Goal: Use online tool/utility: Utilize a website feature to perform a specific function

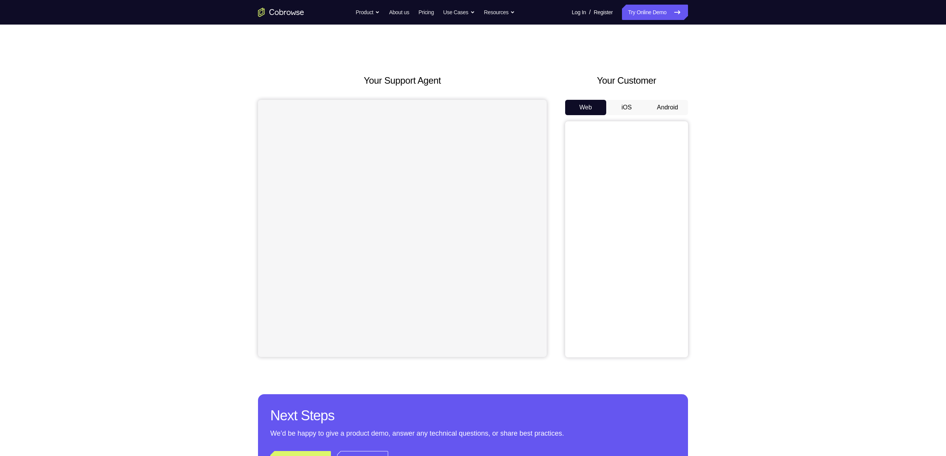
click at [666, 106] on button "Android" at bounding box center [667, 107] width 41 height 15
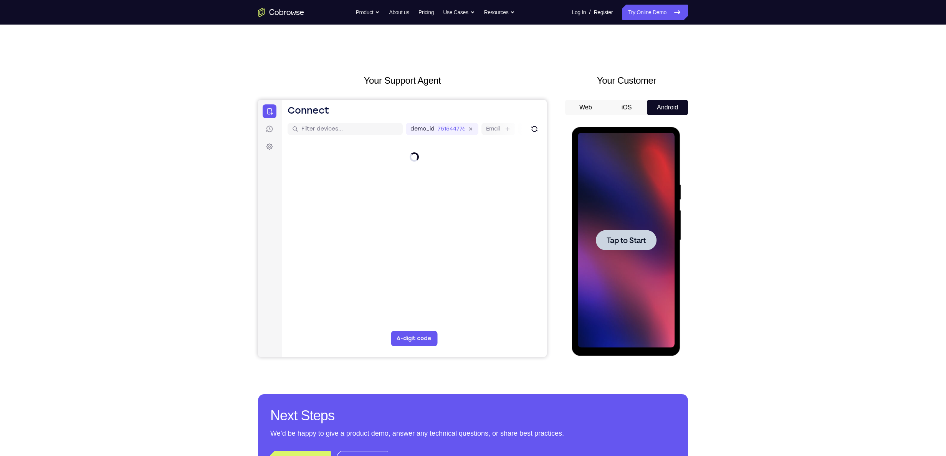
click at [614, 238] on span "Tap to Start" at bounding box center [625, 240] width 39 height 8
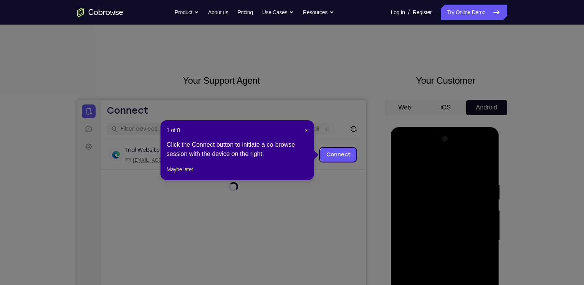
drag, startPoint x: 904, startPoint y: 1, endPoint x: 352, endPoint y: 132, distance: 567.0
click at [352, 132] on icon at bounding box center [295, 142] width 591 height 285
click at [182, 174] on button "Maybe later" at bounding box center [180, 169] width 26 height 9
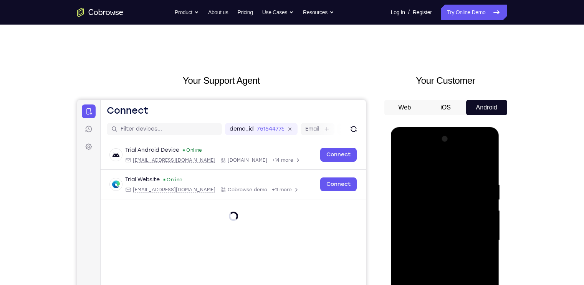
scroll to position [104, 0]
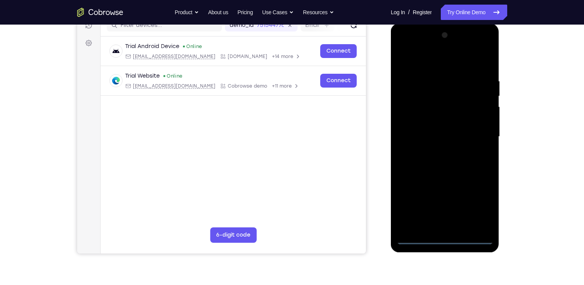
click at [443, 238] on div at bounding box center [444, 136] width 97 height 215
click at [478, 203] on div at bounding box center [444, 136] width 97 height 215
click at [404, 49] on div at bounding box center [444, 136] width 97 height 215
click at [478, 132] on div at bounding box center [444, 136] width 97 height 215
click at [433, 150] on div at bounding box center [444, 136] width 97 height 215
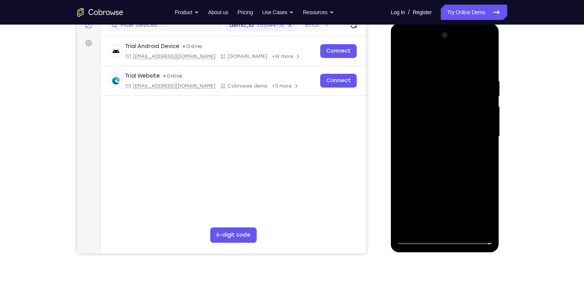
click at [426, 129] on div at bounding box center [444, 136] width 97 height 215
click at [428, 118] on div at bounding box center [444, 136] width 97 height 215
click at [423, 136] on div at bounding box center [444, 136] width 97 height 215
click at [418, 163] on div at bounding box center [444, 136] width 97 height 215
click at [447, 154] on div at bounding box center [444, 136] width 97 height 215
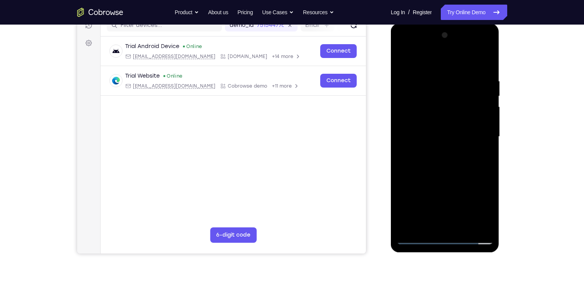
click at [422, 164] on div at bounding box center [444, 136] width 97 height 215
click at [450, 170] on div at bounding box center [444, 136] width 97 height 215
click at [434, 77] on div at bounding box center [444, 136] width 97 height 215
click at [490, 136] on div at bounding box center [444, 136] width 97 height 215
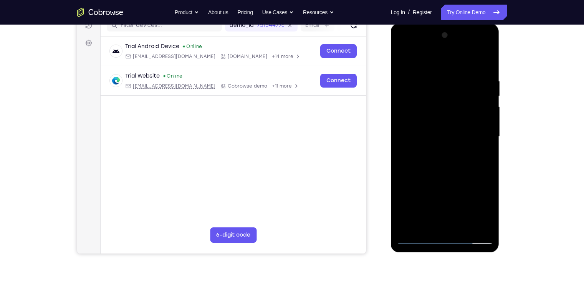
click at [490, 136] on div at bounding box center [444, 136] width 97 height 215
click at [486, 64] on div at bounding box center [444, 136] width 97 height 215
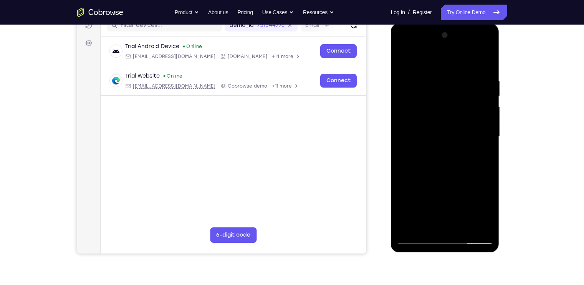
click at [484, 79] on div at bounding box center [444, 136] width 97 height 215
drag, startPoint x: 410, startPoint y: 123, endPoint x: 519, endPoint y: 119, distance: 109.4
click at [500, 119] on html "Online web based iOS Simulators and Android Emulators. Run iPhone, iPad, Mobile…" at bounding box center [445, 138] width 109 height 230
click at [481, 126] on div at bounding box center [444, 136] width 97 height 215
click at [484, 61] on div at bounding box center [444, 136] width 97 height 215
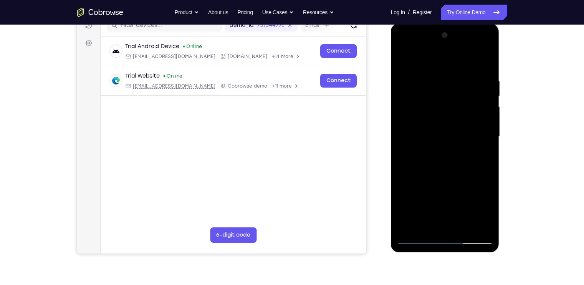
click at [463, 226] on div at bounding box center [444, 136] width 97 height 215
click at [447, 179] on div at bounding box center [444, 136] width 97 height 215
click at [448, 117] on div at bounding box center [444, 136] width 97 height 215
click at [427, 221] on div at bounding box center [444, 136] width 97 height 215
click at [476, 160] on div at bounding box center [444, 136] width 97 height 215
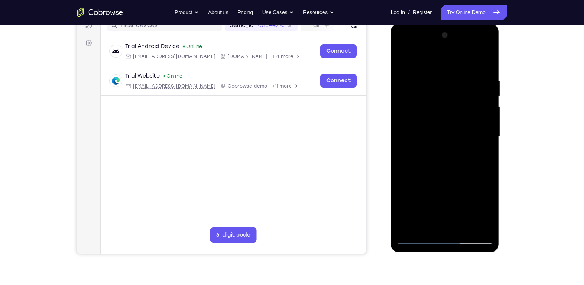
click at [480, 155] on div at bounding box center [444, 136] width 97 height 215
click at [401, 60] on div at bounding box center [444, 136] width 97 height 215
click at [422, 66] on div at bounding box center [444, 136] width 97 height 215
click at [434, 119] on div at bounding box center [444, 136] width 97 height 215
click at [429, 219] on div at bounding box center [444, 136] width 97 height 215
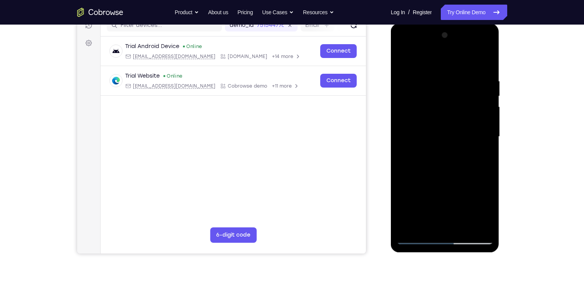
click at [482, 155] on div at bounding box center [444, 136] width 97 height 215
click at [401, 61] on div at bounding box center [444, 136] width 97 height 215
click at [474, 67] on div at bounding box center [444, 136] width 97 height 215
click at [446, 127] on div at bounding box center [444, 136] width 97 height 215
click at [423, 220] on div at bounding box center [444, 136] width 97 height 215
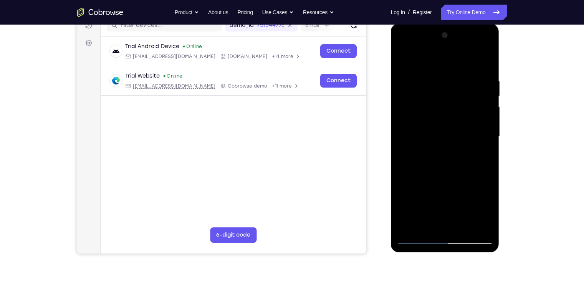
click at [484, 155] on div at bounding box center [444, 136] width 97 height 215
click at [402, 57] on div at bounding box center [444, 136] width 97 height 215
click at [452, 68] on div at bounding box center [444, 136] width 97 height 215
click at [484, 68] on div at bounding box center [444, 136] width 97 height 215
click at [404, 56] on div at bounding box center [444, 136] width 97 height 215
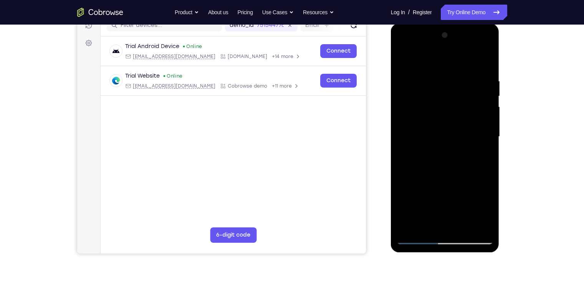
click at [463, 228] on div at bounding box center [444, 136] width 97 height 215
drag, startPoint x: 441, startPoint y: 204, endPoint x: 443, endPoint y: 147, distance: 57.2
click at [443, 147] on div at bounding box center [444, 136] width 97 height 215
drag, startPoint x: 448, startPoint y: 212, endPoint x: 459, endPoint y: 154, distance: 58.6
click at [459, 154] on div at bounding box center [444, 136] width 97 height 215
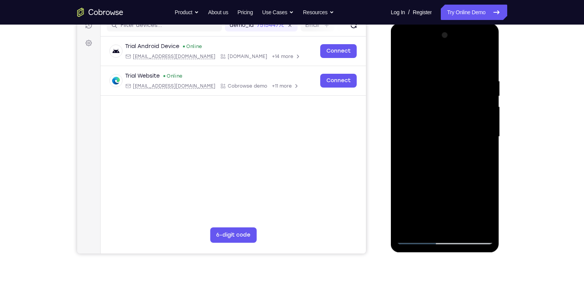
drag, startPoint x: 446, startPoint y: 202, endPoint x: 455, endPoint y: 143, distance: 59.8
click at [455, 143] on div at bounding box center [444, 136] width 97 height 215
drag, startPoint x: 447, startPoint y: 196, endPoint x: 457, endPoint y: 144, distance: 52.4
click at [457, 144] on div at bounding box center [444, 136] width 97 height 215
drag, startPoint x: 442, startPoint y: 211, endPoint x: 444, endPoint y: 168, distance: 42.3
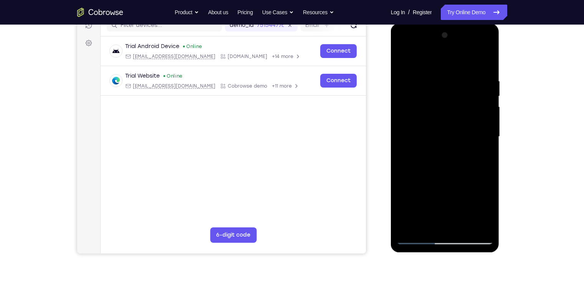
click at [444, 168] on div at bounding box center [444, 136] width 97 height 215
drag, startPoint x: 441, startPoint y: 202, endPoint x: 452, endPoint y: 88, distance: 114.1
click at [452, 88] on div at bounding box center [444, 136] width 97 height 215
drag, startPoint x: 428, startPoint y: 210, endPoint x: 441, endPoint y: 126, distance: 85.0
click at [441, 126] on div at bounding box center [444, 136] width 97 height 215
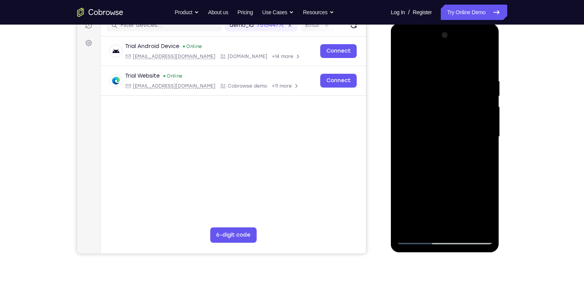
drag, startPoint x: 444, startPoint y: 191, endPoint x: 451, endPoint y: 137, distance: 53.7
click at [451, 137] on div at bounding box center [444, 136] width 97 height 215
drag, startPoint x: 446, startPoint y: 205, endPoint x: 458, endPoint y: 144, distance: 62.3
click at [458, 144] on div at bounding box center [444, 136] width 97 height 215
drag, startPoint x: 436, startPoint y: 205, endPoint x: 439, endPoint y: 149, distance: 56.1
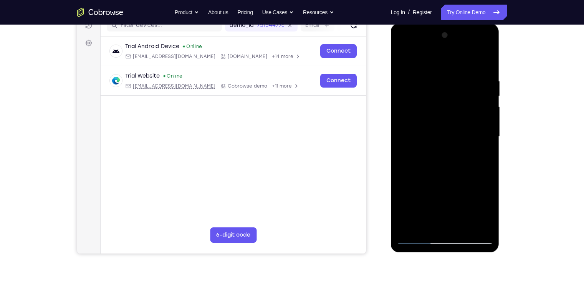
click at [439, 149] on div at bounding box center [444, 136] width 97 height 215
click at [439, 171] on div at bounding box center [444, 136] width 97 height 215
click at [428, 225] on div at bounding box center [444, 136] width 97 height 215
click at [485, 154] on div at bounding box center [444, 136] width 97 height 215
click at [403, 61] on div at bounding box center [444, 136] width 97 height 215
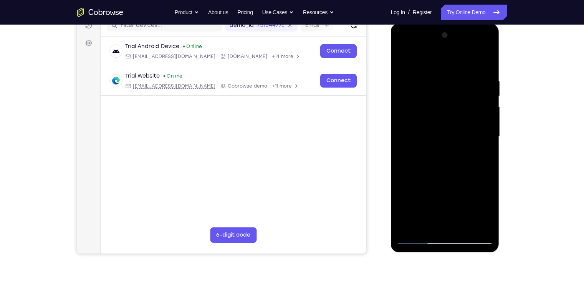
click at [403, 61] on div at bounding box center [444, 136] width 97 height 215
click at [412, 228] on div at bounding box center [444, 136] width 97 height 215
click at [482, 77] on div at bounding box center [444, 136] width 97 height 215
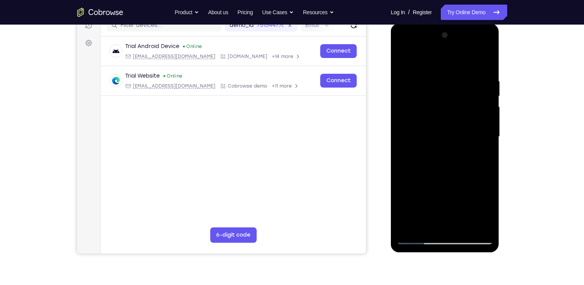
click at [438, 132] on div at bounding box center [444, 136] width 97 height 215
drag, startPoint x: 435, startPoint y: 130, endPoint x: 548, endPoint y: 129, distance: 113.2
click at [500, 129] on html "Online web based iOS Simulators and Android Emulators. Run iPhone, iPad, Mobile…" at bounding box center [445, 138] width 109 height 230
click at [486, 130] on div at bounding box center [444, 136] width 97 height 215
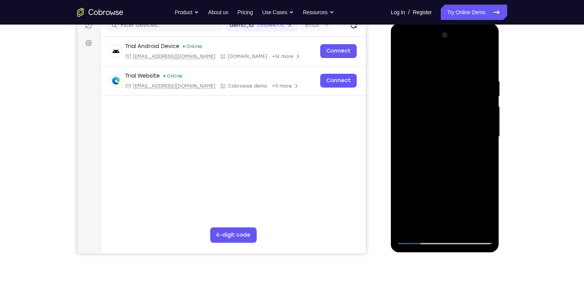
click at [486, 130] on div at bounding box center [444, 136] width 97 height 215
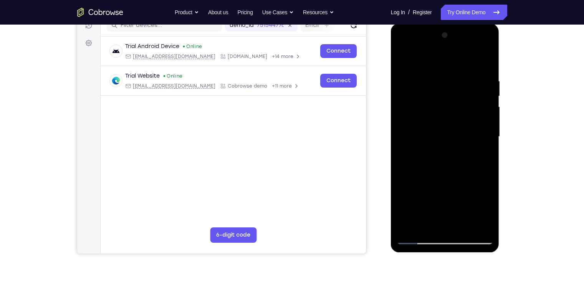
click at [486, 130] on div at bounding box center [444, 136] width 97 height 215
drag, startPoint x: 485, startPoint y: 134, endPoint x: 368, endPoint y: 147, distance: 117.1
click at [391, 147] on html "Online web based iOS Simulators and Android Emulators. Run iPhone, iPad, Mobile…" at bounding box center [445, 138] width 109 height 230
click at [472, 222] on div at bounding box center [444, 136] width 97 height 215
click at [484, 183] on div at bounding box center [444, 136] width 97 height 215
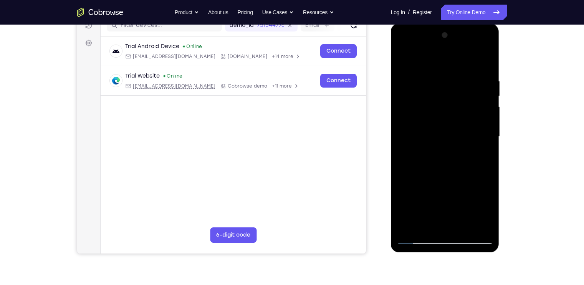
click at [484, 183] on div at bounding box center [444, 136] width 97 height 215
click at [486, 170] on div at bounding box center [444, 136] width 97 height 215
click at [472, 222] on div at bounding box center [444, 136] width 97 height 215
click at [438, 222] on div at bounding box center [444, 136] width 97 height 215
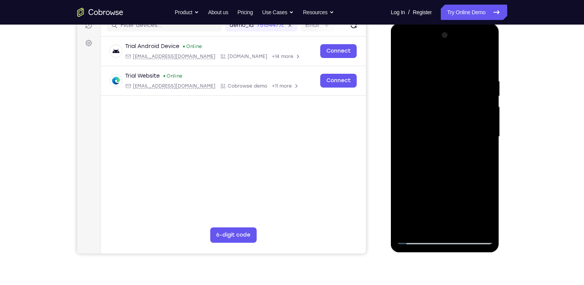
click at [413, 240] on div at bounding box center [444, 136] width 97 height 215
click at [483, 222] on div at bounding box center [444, 136] width 97 height 215
click at [483, 61] on div at bounding box center [444, 136] width 97 height 215
click at [406, 224] on div at bounding box center [444, 136] width 97 height 215
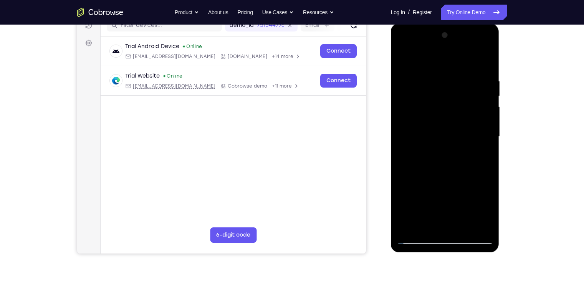
click at [466, 225] on div at bounding box center [444, 136] width 97 height 215
click at [438, 130] on div at bounding box center [444, 136] width 97 height 215
click at [437, 219] on div at bounding box center [444, 136] width 97 height 215
click at [484, 151] on div at bounding box center [444, 136] width 97 height 215
click at [481, 221] on div at bounding box center [444, 136] width 97 height 215
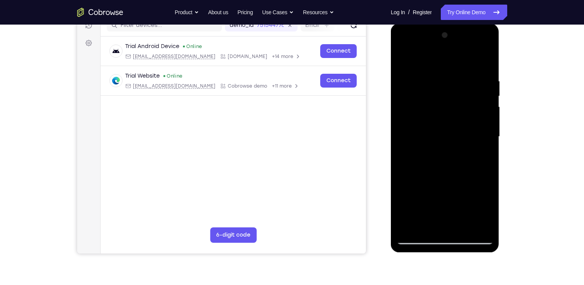
click at [404, 59] on div at bounding box center [444, 136] width 97 height 215
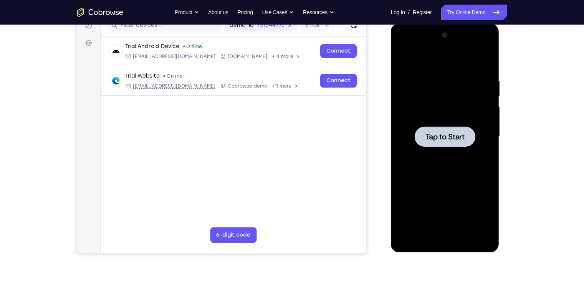
click at [446, 137] on span "Tap to Start" at bounding box center [444, 137] width 39 height 8
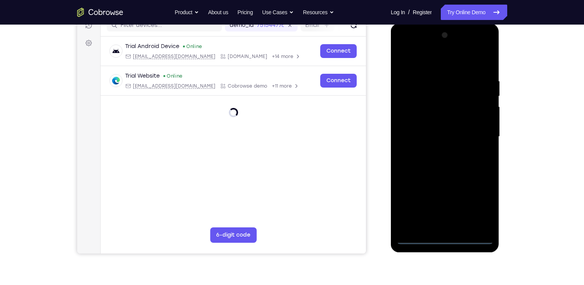
click at [438, 239] on div at bounding box center [444, 136] width 97 height 215
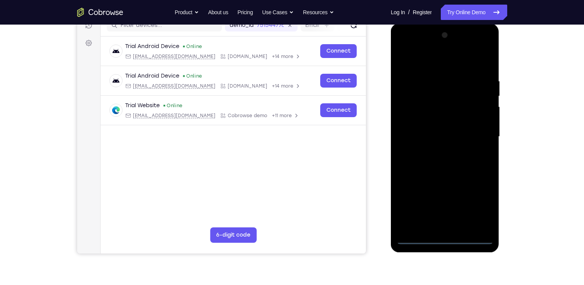
click at [477, 204] on div at bounding box center [444, 136] width 97 height 215
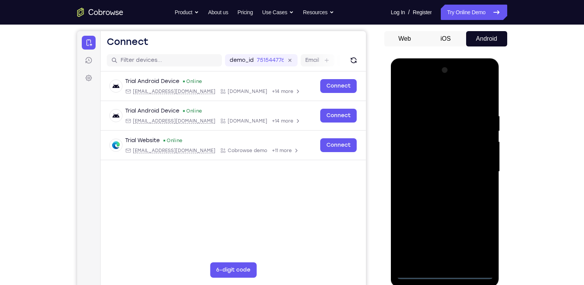
scroll to position [68, 0]
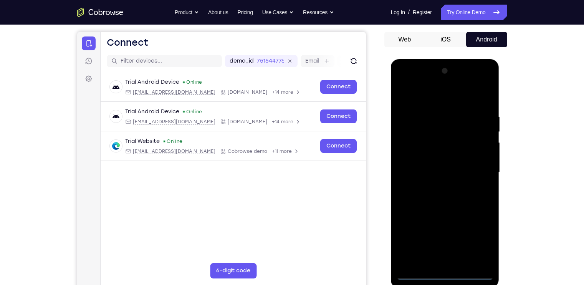
click at [403, 80] on div at bounding box center [444, 172] width 97 height 215
click at [479, 170] on div at bounding box center [444, 172] width 97 height 215
click at [435, 187] on div at bounding box center [444, 172] width 97 height 215
click at [432, 165] on div at bounding box center [444, 172] width 97 height 215
click at [436, 154] on div at bounding box center [444, 172] width 97 height 215
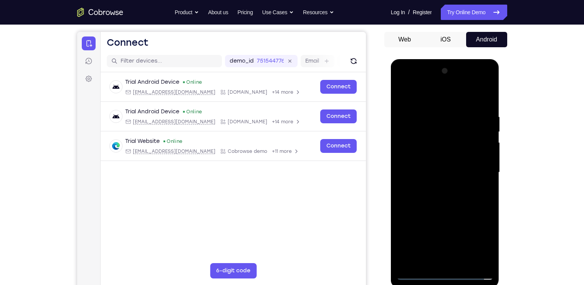
click at [433, 168] on div at bounding box center [444, 172] width 97 height 215
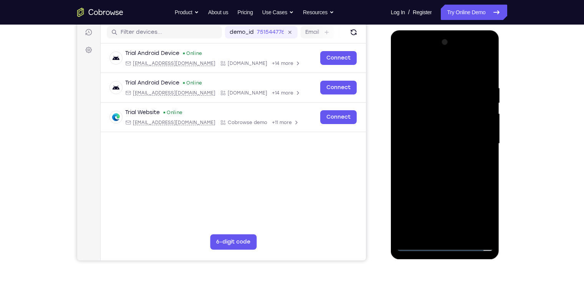
scroll to position [97, 0]
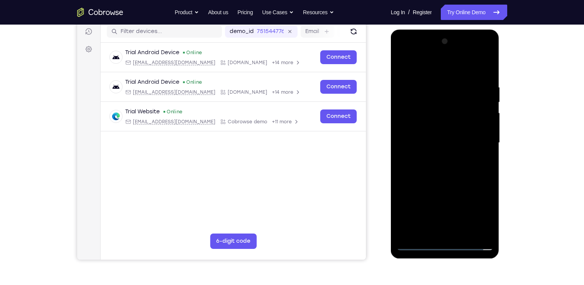
click at [457, 163] on div at bounding box center [444, 142] width 97 height 215
click at [450, 178] on div at bounding box center [444, 142] width 97 height 215
click at [486, 75] on div at bounding box center [444, 142] width 97 height 215
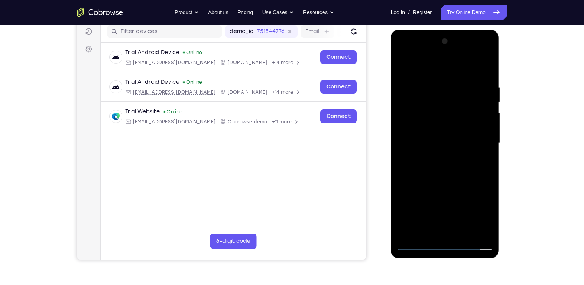
click at [433, 86] on div at bounding box center [444, 142] width 97 height 215
click at [479, 148] on div at bounding box center [444, 142] width 97 height 215
drag, startPoint x: 421, startPoint y: 144, endPoint x: 575, endPoint y: 177, distance: 156.6
click at [500, 177] on html "Online web based iOS Simulators and Android Emulators. Run iPhone, iPad, Mobile…" at bounding box center [445, 145] width 109 height 230
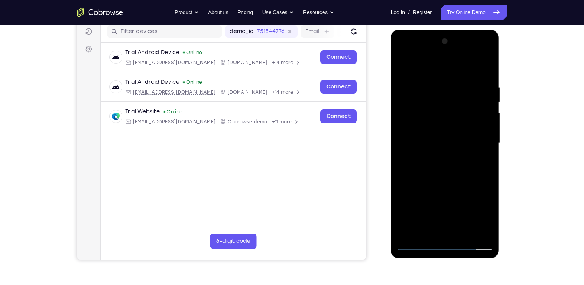
click at [473, 228] on div at bounding box center [444, 142] width 97 height 215
click at [476, 229] on div at bounding box center [444, 142] width 97 height 215
click at [476, 231] on div at bounding box center [444, 142] width 97 height 215
click at [483, 67] on div at bounding box center [444, 142] width 97 height 215
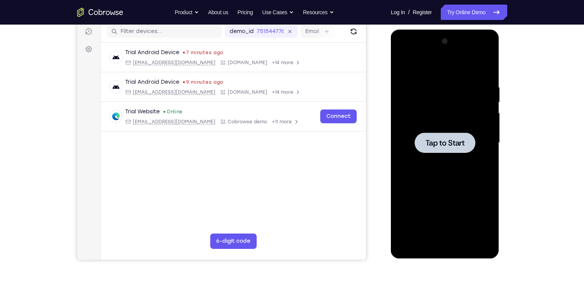
click at [458, 139] on span "Tap to Start" at bounding box center [444, 143] width 39 height 8
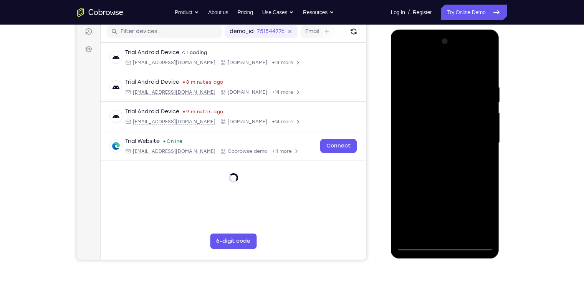
click at [444, 244] on div at bounding box center [444, 142] width 97 height 215
click at [444, 243] on div at bounding box center [444, 142] width 97 height 215
click at [481, 208] on div at bounding box center [444, 142] width 97 height 215
click at [401, 54] on div at bounding box center [444, 142] width 97 height 215
click at [403, 52] on div at bounding box center [444, 142] width 97 height 215
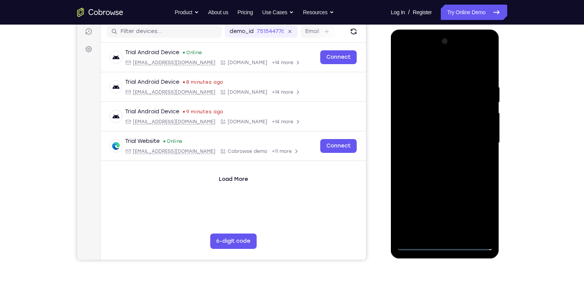
click at [477, 138] on div at bounding box center [444, 142] width 97 height 215
click at [436, 155] on div at bounding box center [444, 142] width 97 height 215
click at [451, 132] on div at bounding box center [444, 142] width 97 height 215
click at [453, 126] on div at bounding box center [444, 142] width 97 height 215
click at [432, 140] on div at bounding box center [444, 142] width 97 height 215
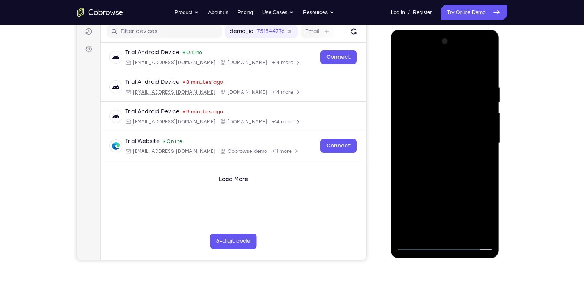
click at [421, 167] on div at bounding box center [444, 142] width 97 height 215
click at [431, 161] on div at bounding box center [444, 142] width 97 height 215
click at [487, 71] on div at bounding box center [444, 142] width 97 height 215
click at [487, 76] on div at bounding box center [444, 142] width 97 height 215
click at [482, 68] on div at bounding box center [444, 142] width 97 height 215
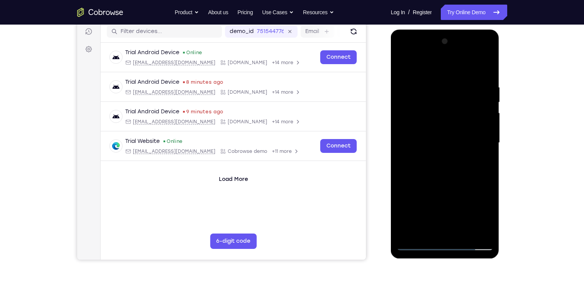
click at [462, 230] on div at bounding box center [444, 142] width 97 height 215
click at [438, 185] on div at bounding box center [444, 142] width 97 height 215
click at [440, 114] on div at bounding box center [444, 142] width 97 height 215
click at [444, 169] on div at bounding box center [444, 142] width 97 height 215
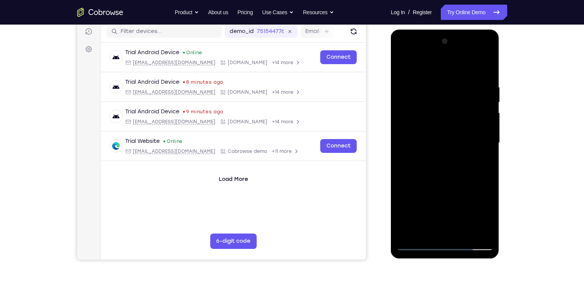
click at [416, 245] on div at bounding box center [444, 142] width 97 height 215
click at [422, 122] on div at bounding box center [444, 142] width 97 height 215
click at [426, 229] on div at bounding box center [444, 142] width 97 height 215
click at [424, 225] on div at bounding box center [444, 142] width 97 height 215
click at [419, 230] on div at bounding box center [444, 142] width 97 height 215
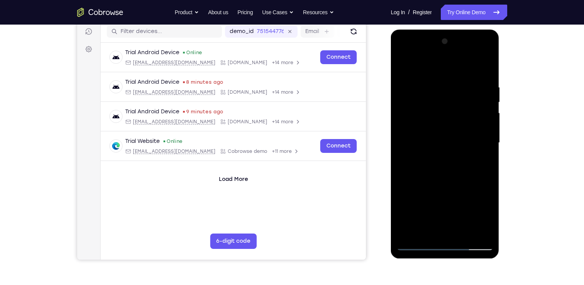
click at [419, 230] on div at bounding box center [444, 142] width 97 height 215
click at [484, 162] on div at bounding box center [444, 142] width 97 height 215
click at [404, 69] on div at bounding box center [444, 142] width 97 height 215
click at [434, 84] on div at bounding box center [444, 142] width 97 height 215
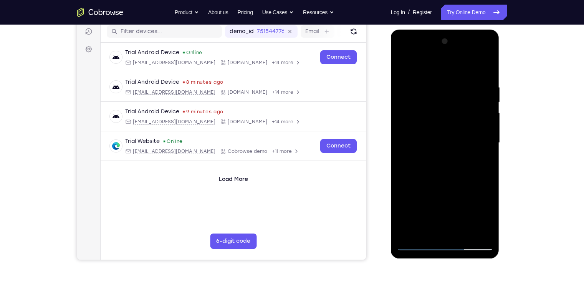
click at [489, 138] on div at bounding box center [444, 142] width 97 height 215
click at [474, 231] on div at bounding box center [444, 142] width 97 height 215
click at [491, 187] on div at bounding box center [444, 142] width 97 height 215
drag, startPoint x: 489, startPoint y: 173, endPoint x: 374, endPoint y: 176, distance: 114.8
click at [391, 176] on html "Online web based iOS Simulators and Android Emulators. Run iPhone, iPad, Mobile…" at bounding box center [445, 145] width 109 height 230
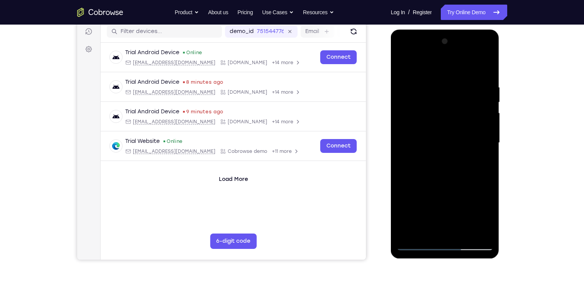
click at [485, 149] on div at bounding box center [444, 142] width 97 height 215
drag, startPoint x: 484, startPoint y: 149, endPoint x: 307, endPoint y: 114, distance: 181.1
click at [391, 114] on html "Online web based iOS Simulators and Android Emulators. Run iPhone, iPad, Mobile…" at bounding box center [445, 145] width 109 height 230
click at [483, 139] on div at bounding box center [444, 142] width 97 height 215
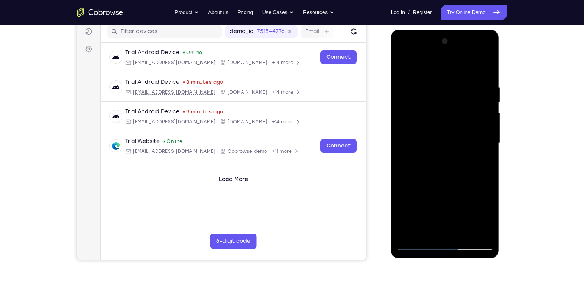
click at [483, 139] on div at bounding box center [444, 142] width 97 height 215
click at [480, 137] on div at bounding box center [444, 142] width 97 height 215
click at [483, 137] on div at bounding box center [444, 142] width 97 height 215
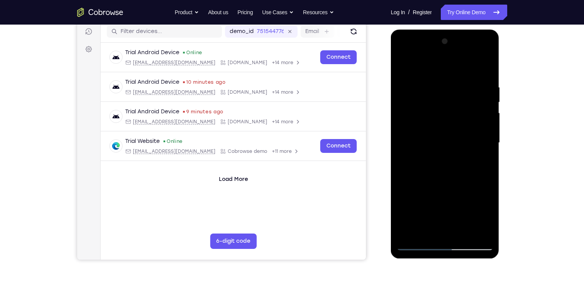
click at [484, 67] on div at bounding box center [444, 142] width 97 height 215
click at [463, 230] on div at bounding box center [444, 142] width 97 height 215
click at [432, 116] on div at bounding box center [444, 142] width 97 height 215
click at [439, 226] on div at bounding box center [444, 142] width 97 height 215
click at [486, 217] on div at bounding box center [444, 142] width 97 height 215
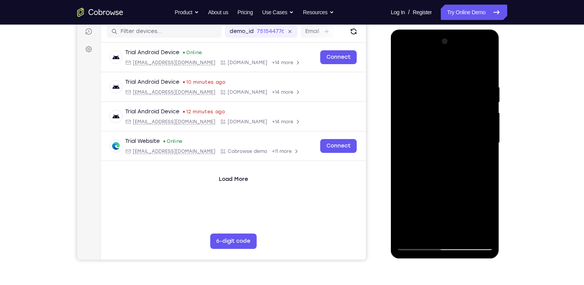
click at [480, 159] on div at bounding box center [444, 142] width 97 height 215
click at [403, 67] on div at bounding box center [444, 142] width 97 height 215
click at [428, 74] on div at bounding box center [444, 142] width 97 height 215
click at [438, 97] on div at bounding box center [444, 142] width 97 height 215
click at [431, 225] on div at bounding box center [444, 142] width 97 height 215
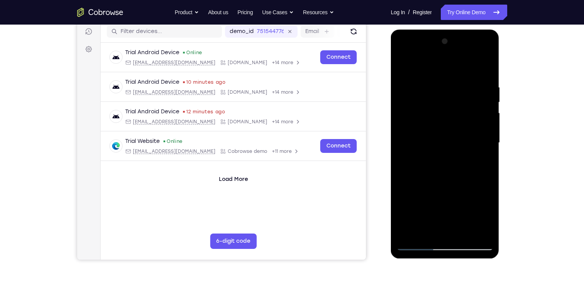
click at [482, 162] on div at bounding box center [444, 142] width 97 height 215
click at [401, 67] on div at bounding box center [444, 142] width 97 height 215
click at [463, 231] on div at bounding box center [444, 142] width 97 height 215
click at [447, 120] on div at bounding box center [444, 142] width 97 height 215
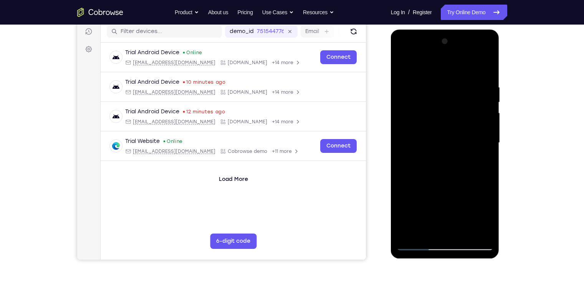
click at [437, 227] on div at bounding box center [444, 142] width 97 height 215
click at [482, 163] on div at bounding box center [444, 142] width 97 height 215
click at [433, 159] on div at bounding box center [444, 142] width 97 height 215
click at [488, 212] on div at bounding box center [444, 142] width 97 height 215
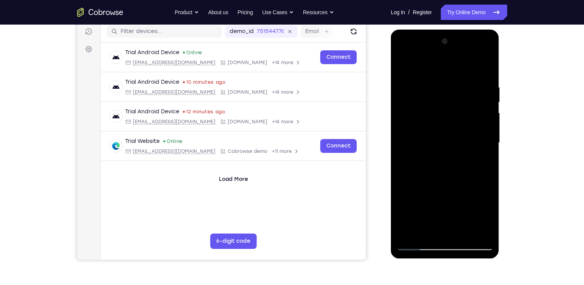
click at [481, 161] on div at bounding box center [444, 142] width 97 height 215
click at [402, 65] on div at bounding box center [444, 142] width 97 height 215
drag, startPoint x: 462, startPoint y: 218, endPoint x: 465, endPoint y: 178, distance: 40.8
click at [465, 178] on div at bounding box center [444, 142] width 97 height 215
click at [437, 200] on div at bounding box center [444, 142] width 97 height 215
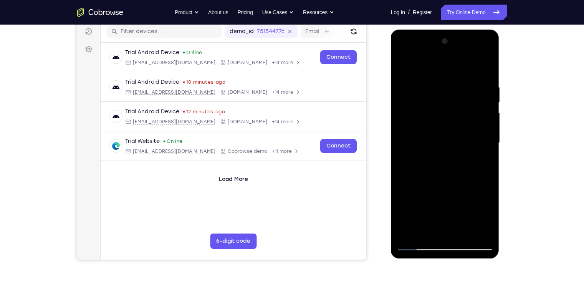
click at [402, 65] on div at bounding box center [444, 142] width 97 height 215
click at [416, 245] on div at bounding box center [444, 142] width 97 height 215
click at [401, 66] on div at bounding box center [444, 142] width 97 height 215
click at [426, 233] on div at bounding box center [444, 142] width 97 height 215
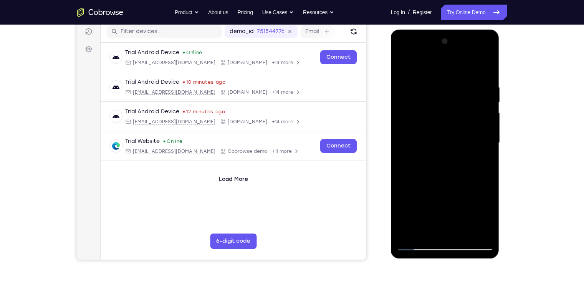
click at [429, 64] on div at bounding box center [444, 142] width 97 height 215
click at [435, 100] on div at bounding box center [444, 142] width 97 height 215
click at [414, 88] on div at bounding box center [444, 142] width 97 height 215
click at [403, 66] on div at bounding box center [444, 142] width 97 height 215
click at [443, 79] on div at bounding box center [444, 142] width 97 height 215
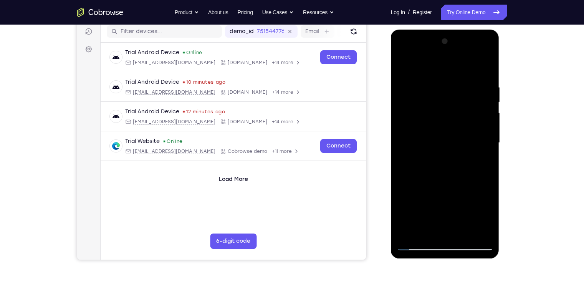
click at [444, 162] on div at bounding box center [444, 142] width 97 height 215
click at [422, 62] on div at bounding box center [444, 142] width 97 height 215
click at [443, 78] on div at bounding box center [444, 142] width 97 height 215
click at [403, 65] on div at bounding box center [444, 142] width 97 height 215
click at [474, 64] on div at bounding box center [444, 142] width 97 height 215
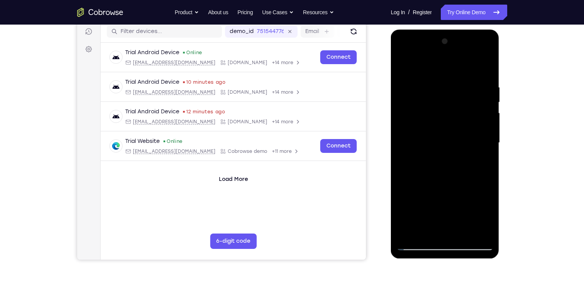
click at [487, 87] on div at bounding box center [444, 142] width 97 height 215
click at [410, 233] on div at bounding box center [444, 142] width 97 height 215
click at [461, 230] on div at bounding box center [444, 142] width 97 height 215
click at [423, 123] on div at bounding box center [444, 142] width 97 height 215
click at [432, 223] on div at bounding box center [444, 142] width 97 height 215
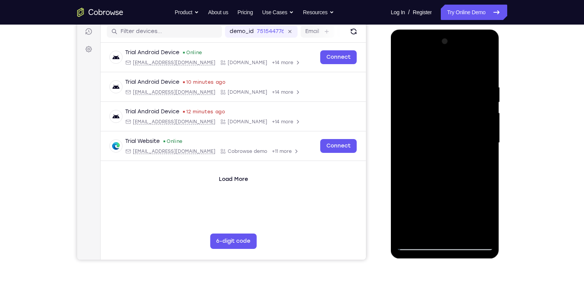
click at [427, 228] on div at bounding box center [444, 142] width 97 height 215
click at [480, 164] on div at bounding box center [444, 142] width 97 height 215
click at [401, 66] on div at bounding box center [444, 142] width 97 height 215
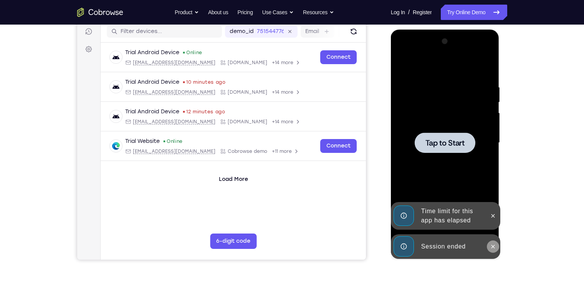
click at [492, 248] on icon at bounding box center [493, 246] width 6 height 6
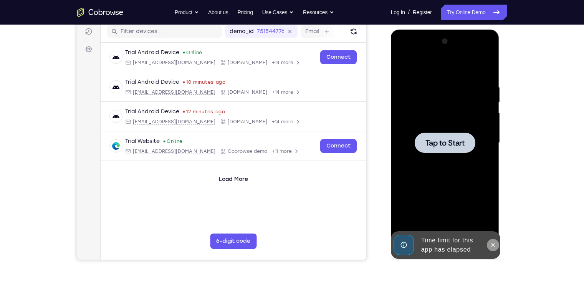
click at [493, 244] on icon at bounding box center [493, 245] width 6 height 6
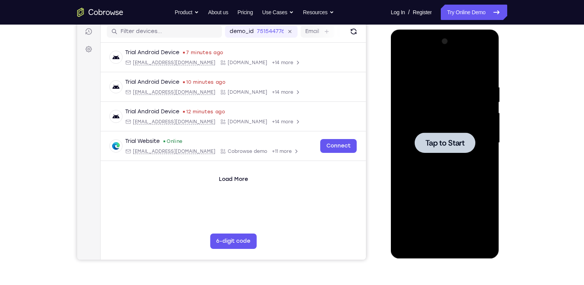
click at [461, 139] on span "Tap to Start" at bounding box center [444, 143] width 39 height 8
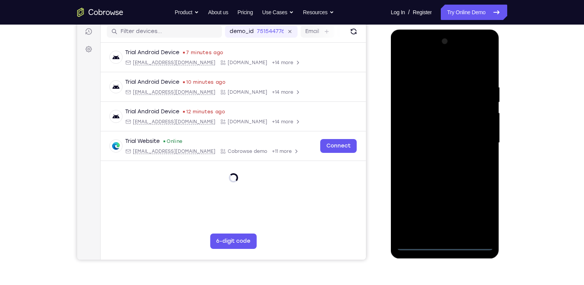
click at [445, 242] on div at bounding box center [444, 142] width 97 height 215
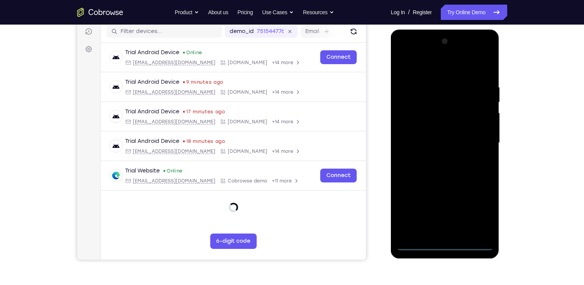
click at [444, 244] on div at bounding box center [444, 142] width 97 height 215
click at [481, 213] on div at bounding box center [444, 142] width 97 height 215
click at [403, 51] on div at bounding box center [444, 142] width 97 height 215
click at [477, 141] on div at bounding box center [444, 142] width 97 height 215
click at [478, 141] on div at bounding box center [444, 142] width 97 height 215
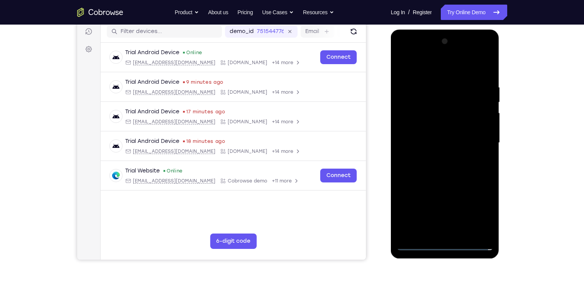
click at [436, 156] on div at bounding box center [444, 142] width 97 height 215
click at [439, 135] on div at bounding box center [444, 142] width 97 height 215
click at [446, 126] on div at bounding box center [444, 142] width 97 height 215
click at [436, 139] on div at bounding box center [444, 142] width 97 height 215
click at [432, 167] on div at bounding box center [444, 142] width 97 height 215
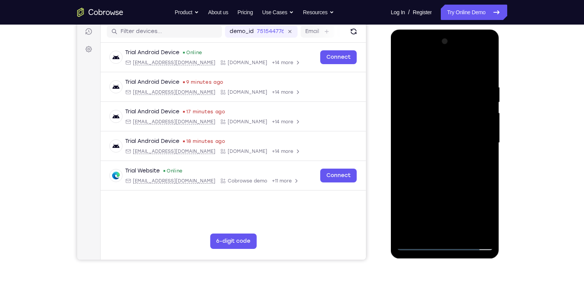
click at [448, 162] on div at bounding box center [444, 142] width 97 height 215
click at [436, 164] on div at bounding box center [444, 142] width 97 height 215
click at [487, 233] on div at bounding box center [444, 142] width 97 height 215
click at [486, 74] on div at bounding box center [444, 142] width 97 height 215
click at [464, 232] on div at bounding box center [444, 142] width 97 height 215
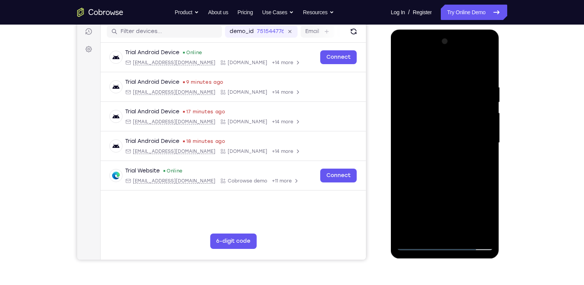
click at [439, 183] on div at bounding box center [444, 142] width 97 height 215
click at [435, 119] on div at bounding box center [444, 142] width 97 height 215
click at [402, 66] on div at bounding box center [444, 142] width 97 height 215
click at [435, 83] on div at bounding box center [444, 142] width 97 height 215
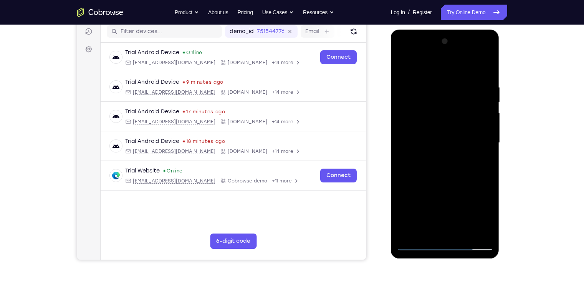
click at [489, 136] on div at bounding box center [444, 142] width 97 height 215
click at [486, 228] on div at bounding box center [444, 142] width 97 height 215
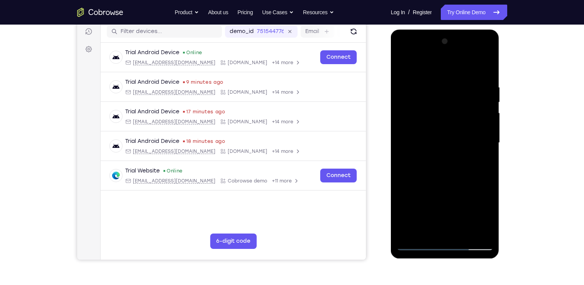
click at [480, 149] on div at bounding box center [444, 142] width 97 height 215
click at [476, 230] on div at bounding box center [444, 142] width 97 height 215
click at [486, 167] on div at bounding box center [444, 142] width 97 height 215
click at [480, 126] on div at bounding box center [444, 142] width 97 height 215
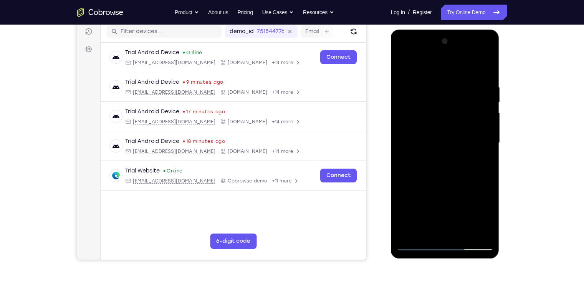
click at [483, 143] on div at bounding box center [444, 142] width 97 height 215
click at [486, 132] on div at bounding box center [444, 142] width 97 height 215
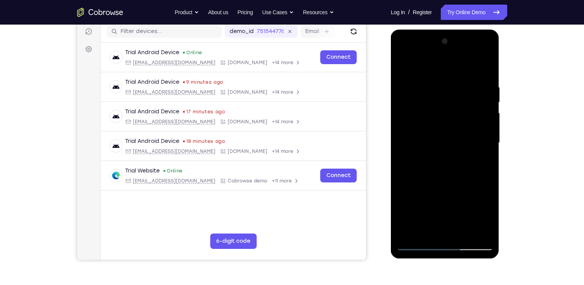
click at [484, 67] on div at bounding box center [444, 142] width 97 height 215
click at [407, 233] on div at bounding box center [444, 142] width 97 height 215
drag, startPoint x: 436, startPoint y: 185, endPoint x: 443, endPoint y: 101, distance: 83.6
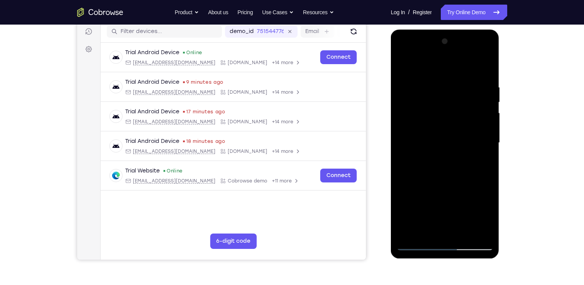
click at [443, 101] on div at bounding box center [444, 142] width 97 height 215
drag, startPoint x: 452, startPoint y: 173, endPoint x: 451, endPoint y: 96, distance: 76.4
click at [451, 96] on div at bounding box center [444, 142] width 97 height 215
drag, startPoint x: 433, startPoint y: 179, endPoint x: 434, endPoint y: 90, distance: 89.0
click at [434, 90] on div at bounding box center [444, 142] width 97 height 215
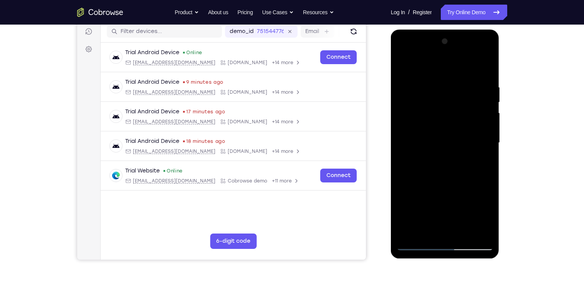
drag, startPoint x: 450, startPoint y: 186, endPoint x: 453, endPoint y: 154, distance: 32.8
click at [453, 154] on div at bounding box center [444, 142] width 97 height 215
drag, startPoint x: 458, startPoint y: 194, endPoint x: 457, endPoint y: 157, distance: 37.2
click at [457, 157] on div at bounding box center [444, 142] width 97 height 215
drag, startPoint x: 457, startPoint y: 189, endPoint x: 461, endPoint y: 143, distance: 46.3
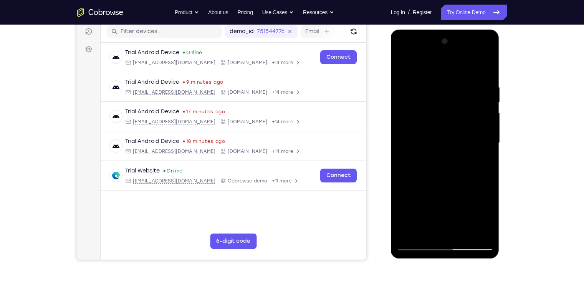
click at [461, 143] on div at bounding box center [444, 142] width 97 height 215
drag, startPoint x: 448, startPoint y: 202, endPoint x: 457, endPoint y: 119, distance: 83.0
click at [457, 119] on div at bounding box center [444, 142] width 97 height 215
drag, startPoint x: 454, startPoint y: 185, endPoint x: 450, endPoint y: 136, distance: 49.6
click at [450, 136] on div at bounding box center [444, 142] width 97 height 215
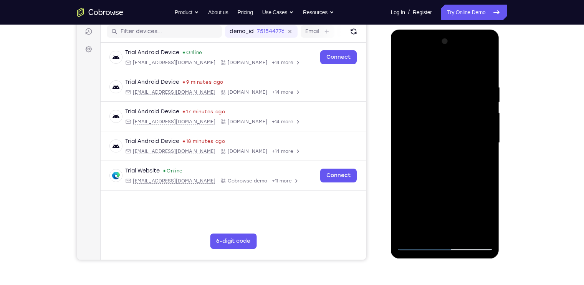
click at [488, 123] on div at bounding box center [444, 142] width 97 height 215
click at [489, 124] on div at bounding box center [444, 142] width 97 height 215
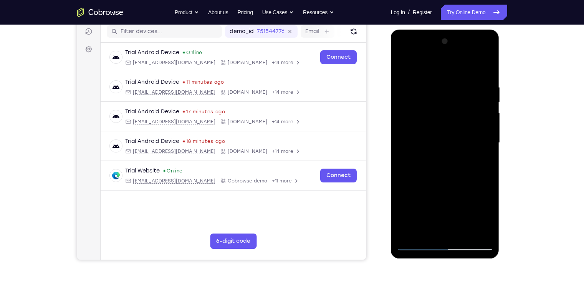
click at [489, 124] on div at bounding box center [444, 142] width 97 height 215
drag, startPoint x: 459, startPoint y: 188, endPoint x: 451, endPoint y: 96, distance: 92.5
click at [451, 96] on div at bounding box center [444, 142] width 97 height 215
drag, startPoint x: 451, startPoint y: 193, endPoint x: 451, endPoint y: 145, distance: 48.0
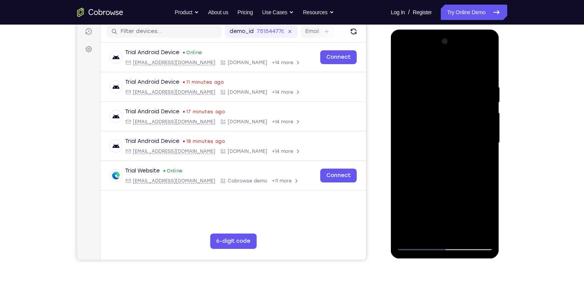
click at [451, 145] on div at bounding box center [444, 142] width 97 height 215
drag, startPoint x: 456, startPoint y: 190, endPoint x: 459, endPoint y: 152, distance: 38.9
click at [459, 152] on div at bounding box center [444, 142] width 97 height 215
drag, startPoint x: 420, startPoint y: 193, endPoint x: 435, endPoint y: 122, distance: 73.2
click at [435, 122] on div at bounding box center [444, 142] width 97 height 215
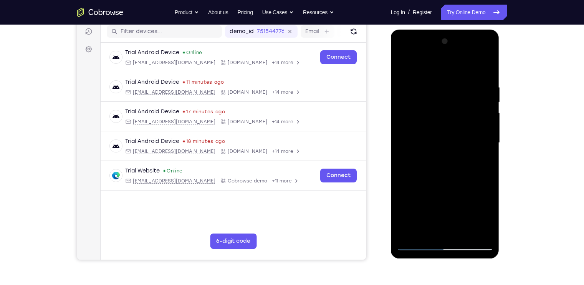
drag, startPoint x: 445, startPoint y: 177, endPoint x: 439, endPoint y: 87, distance: 90.4
click at [439, 87] on div at bounding box center [444, 142] width 97 height 215
drag, startPoint x: 443, startPoint y: 190, endPoint x: 446, endPoint y: 122, distance: 68.4
click at [446, 122] on div at bounding box center [444, 142] width 97 height 215
drag, startPoint x: 458, startPoint y: 139, endPoint x: 466, endPoint y: 192, distance: 54.3
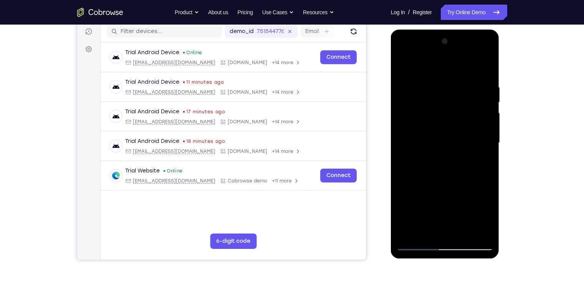
click at [466, 192] on div at bounding box center [444, 142] width 97 height 215
click at [447, 138] on div at bounding box center [444, 142] width 97 height 215
drag, startPoint x: 453, startPoint y: 129, endPoint x: 459, endPoint y: 183, distance: 54.8
click at [459, 183] on div at bounding box center [444, 142] width 97 height 215
drag, startPoint x: 459, startPoint y: 97, endPoint x: 469, endPoint y: 142, distance: 45.5
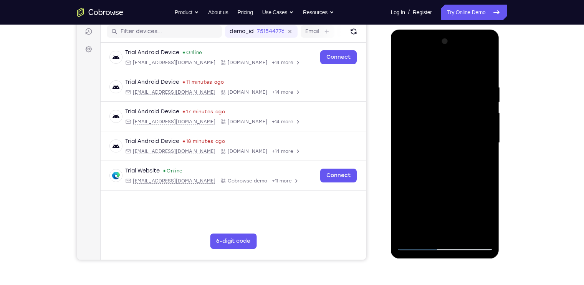
click at [469, 142] on div at bounding box center [444, 142] width 97 height 215
drag, startPoint x: 455, startPoint y: 192, endPoint x: 447, endPoint y: 117, distance: 74.9
click at [447, 117] on div at bounding box center [444, 142] width 97 height 215
drag, startPoint x: 451, startPoint y: 194, endPoint x: 453, endPoint y: 151, distance: 43.0
click at [453, 151] on div at bounding box center [444, 142] width 97 height 215
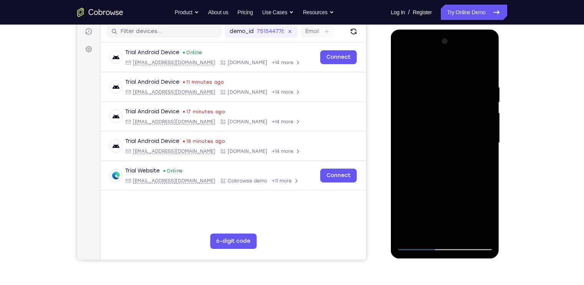
click at [481, 233] on div at bounding box center [444, 142] width 97 height 215
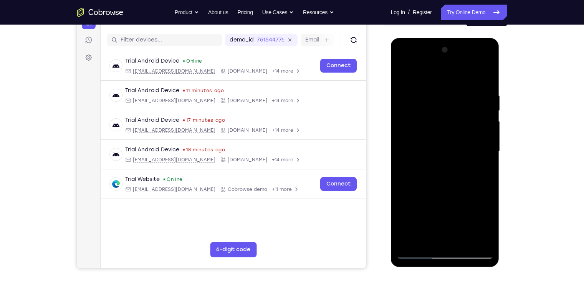
drag, startPoint x: 438, startPoint y: 102, endPoint x: 453, endPoint y: 178, distance: 77.5
click at [453, 178] on div at bounding box center [444, 151] width 97 height 215
click at [415, 208] on div at bounding box center [444, 151] width 97 height 215
drag, startPoint x: 453, startPoint y: 202, endPoint x: 445, endPoint y: 106, distance: 96.3
click at [445, 106] on div at bounding box center [444, 151] width 97 height 215
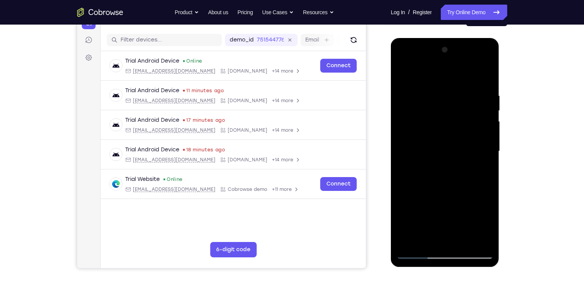
drag, startPoint x: 451, startPoint y: 122, endPoint x: 470, endPoint y: 186, distance: 67.0
click at [470, 186] on div at bounding box center [444, 151] width 97 height 215
click at [487, 156] on div at bounding box center [444, 151] width 97 height 215
click at [403, 71] on div at bounding box center [444, 151] width 97 height 215
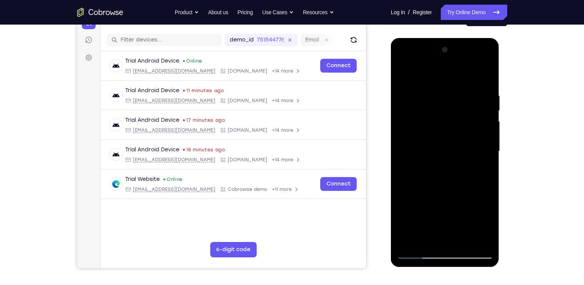
drag, startPoint x: 448, startPoint y: 191, endPoint x: 439, endPoint y: 132, distance: 58.9
click at [439, 132] on div at bounding box center [444, 151] width 97 height 215
click at [409, 239] on div at bounding box center [444, 151] width 97 height 215
click at [409, 240] on div at bounding box center [444, 151] width 97 height 215
click at [427, 241] on div at bounding box center [444, 151] width 97 height 215
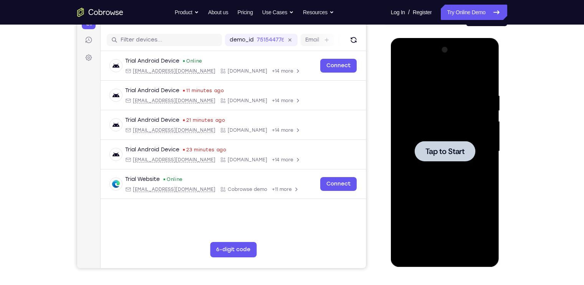
click at [438, 147] on span "Tap to Start" at bounding box center [444, 151] width 39 height 8
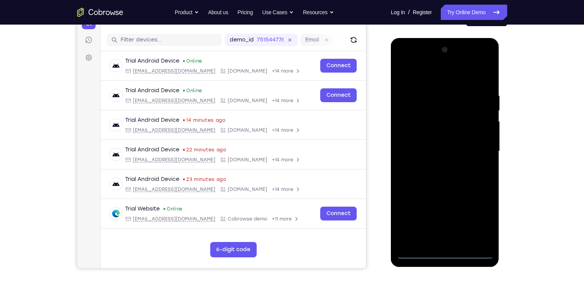
click at [443, 251] on div at bounding box center [444, 151] width 97 height 215
click at [482, 225] on div at bounding box center [444, 151] width 97 height 215
click at [408, 63] on div at bounding box center [444, 151] width 97 height 215
click at [476, 147] on div at bounding box center [444, 151] width 97 height 215
click at [436, 163] on div at bounding box center [444, 151] width 97 height 215
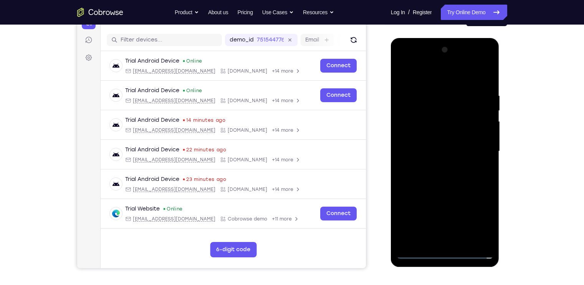
click at [445, 142] on div at bounding box center [444, 151] width 97 height 215
click at [483, 224] on div at bounding box center [444, 151] width 97 height 215
click at [426, 130] on div at bounding box center [444, 151] width 97 height 215
click at [486, 221] on div at bounding box center [444, 151] width 97 height 215
click at [463, 151] on div at bounding box center [444, 151] width 97 height 215
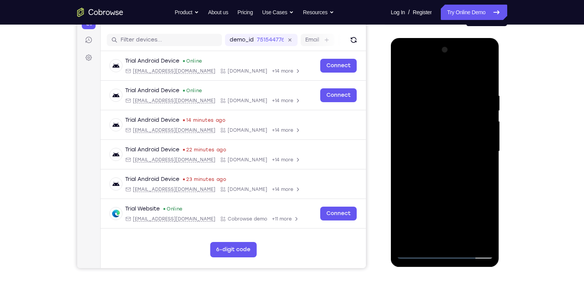
click at [463, 151] on div at bounding box center [444, 151] width 97 height 215
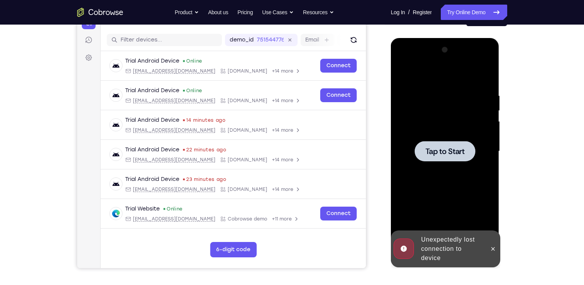
click at [463, 151] on span "Tap to Start" at bounding box center [444, 151] width 39 height 8
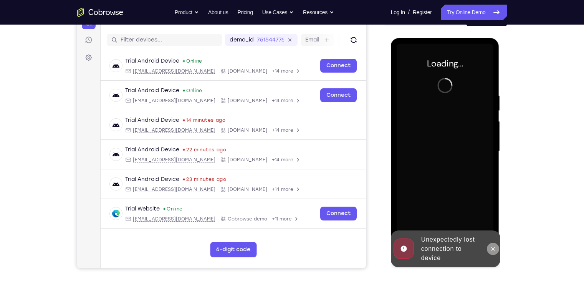
click at [492, 248] on icon at bounding box center [492, 248] width 3 height 3
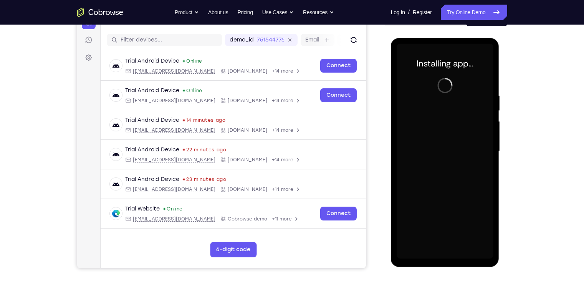
click at [442, 182] on div at bounding box center [444, 151] width 97 height 215
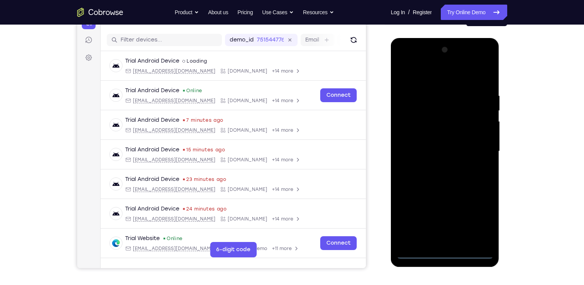
click at [444, 254] on div at bounding box center [444, 151] width 97 height 215
click at [481, 222] on div at bounding box center [444, 151] width 97 height 215
click at [404, 63] on div at bounding box center [444, 151] width 97 height 215
click at [476, 153] on div at bounding box center [444, 151] width 97 height 215
click at [435, 164] on div at bounding box center [444, 151] width 97 height 215
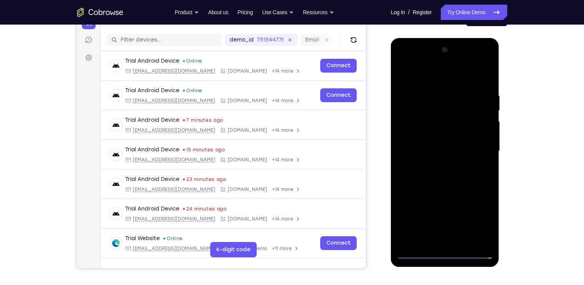
click at [423, 140] on div at bounding box center [444, 151] width 97 height 215
click at [425, 131] on div at bounding box center [444, 151] width 97 height 215
click at [422, 150] on div at bounding box center [444, 151] width 97 height 215
click at [416, 177] on div at bounding box center [444, 151] width 97 height 215
click at [431, 173] on div at bounding box center [444, 151] width 97 height 215
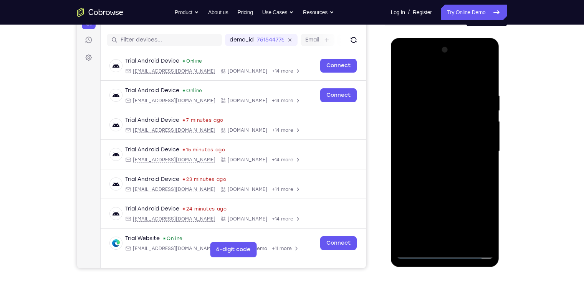
click at [417, 178] on div at bounding box center [444, 151] width 97 height 215
click at [425, 172] on div at bounding box center [444, 151] width 97 height 215
click at [487, 83] on div at bounding box center [444, 151] width 97 height 215
click at [426, 242] on div at bounding box center [444, 151] width 97 height 215
click at [415, 72] on div at bounding box center [444, 151] width 97 height 215
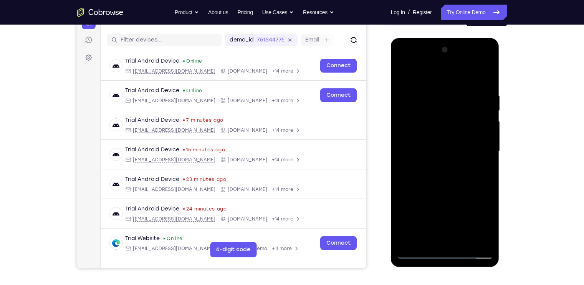
click at [428, 87] on div at bounding box center [444, 151] width 97 height 215
click at [475, 99] on div at bounding box center [444, 151] width 97 height 215
click at [443, 189] on div at bounding box center [444, 151] width 97 height 215
click at [423, 236] on div at bounding box center [444, 151] width 97 height 215
click at [483, 167] on div at bounding box center [444, 151] width 97 height 215
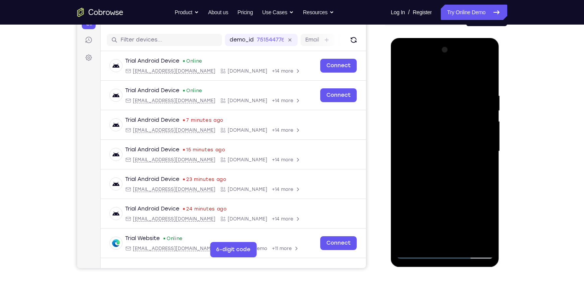
click at [401, 76] on div at bounding box center [444, 151] width 97 height 215
drag, startPoint x: 450, startPoint y: 186, endPoint x: 449, endPoint y: 117, distance: 69.5
click at [449, 117] on div at bounding box center [444, 151] width 97 height 215
drag, startPoint x: 432, startPoint y: 206, endPoint x: 448, endPoint y: 113, distance: 95.0
click at [448, 113] on div at bounding box center [444, 151] width 97 height 215
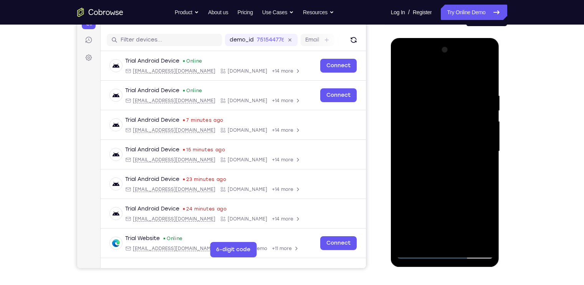
click at [448, 113] on div at bounding box center [444, 151] width 97 height 215
drag, startPoint x: 439, startPoint y: 224, endPoint x: 443, endPoint y: 176, distance: 48.1
click at [443, 176] on div at bounding box center [444, 151] width 97 height 215
click at [475, 155] on div at bounding box center [444, 151] width 97 height 215
click at [455, 165] on div at bounding box center [444, 151] width 97 height 215
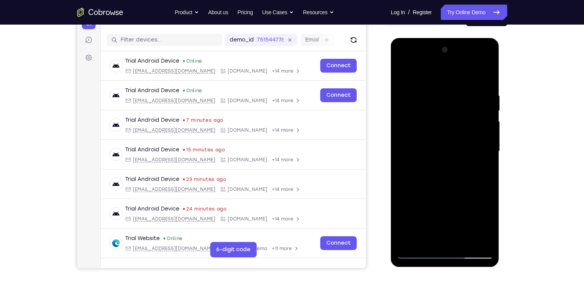
click at [420, 254] on div at bounding box center [444, 151] width 97 height 215
click at [439, 235] on div at bounding box center [444, 151] width 97 height 215
click at [425, 235] on div at bounding box center [444, 151] width 97 height 215
click at [482, 168] on div at bounding box center [444, 151] width 97 height 215
click at [485, 172] on div at bounding box center [444, 151] width 97 height 215
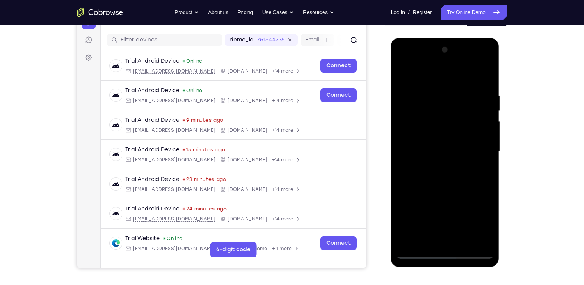
click at [446, 183] on div at bounding box center [444, 151] width 97 height 215
click at [485, 170] on div at bounding box center [444, 151] width 97 height 215
click at [403, 74] on div at bounding box center [444, 151] width 97 height 215
drag, startPoint x: 445, startPoint y: 153, endPoint x: 457, endPoint y: 310, distance: 157.4
click at [457, 268] on html "Online web based iOS Simulators and Android Emulators. Run iPhone, iPad, Mobile…" at bounding box center [445, 153] width 109 height 230
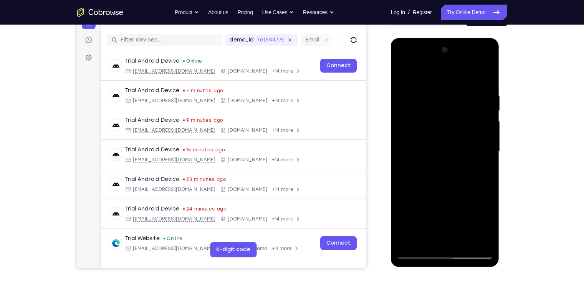
click at [405, 73] on div at bounding box center [444, 151] width 97 height 215
click at [431, 89] on div at bounding box center [444, 151] width 97 height 215
click at [490, 155] on div at bounding box center [444, 151] width 97 height 215
click at [486, 155] on div at bounding box center [444, 151] width 97 height 215
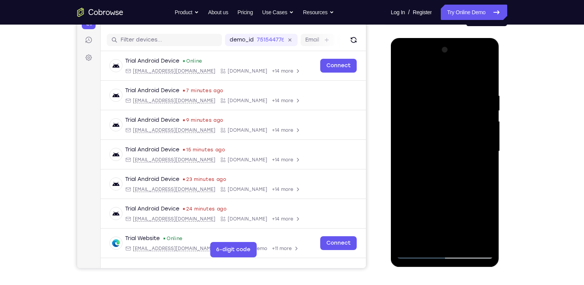
drag, startPoint x: 476, startPoint y: 160, endPoint x: 337, endPoint y: 152, distance: 139.2
click at [391, 152] on html "Online web based iOS Simulators and Android Emulators. Run iPhone, iPad, Mobile…" at bounding box center [445, 153] width 109 height 230
click at [484, 75] on div at bounding box center [444, 151] width 97 height 215
click at [410, 240] on div at bounding box center [444, 151] width 97 height 215
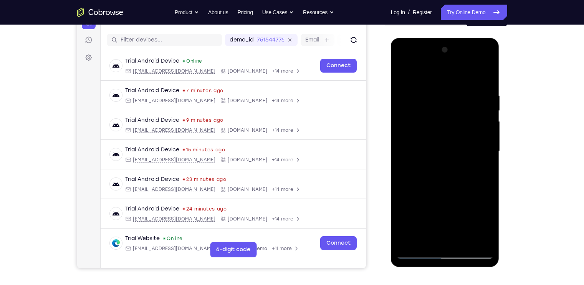
click at [410, 240] on div at bounding box center [444, 151] width 97 height 215
click at [407, 237] on div at bounding box center [444, 151] width 97 height 215
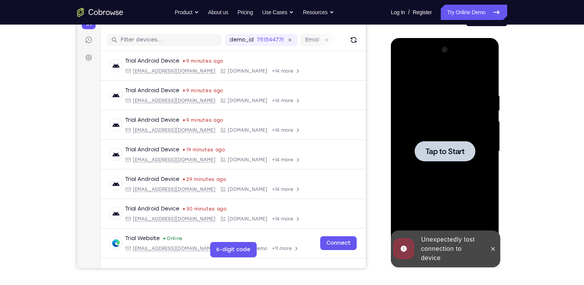
click at [464, 159] on div at bounding box center [445, 151] width 61 height 20
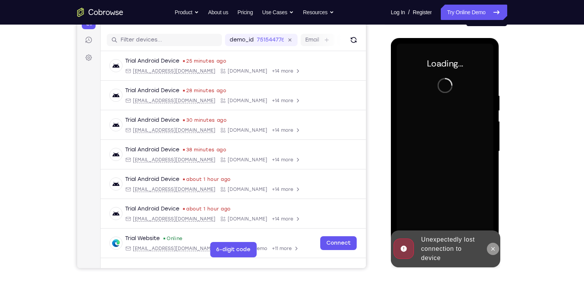
click at [492, 249] on icon at bounding box center [493, 249] width 6 height 6
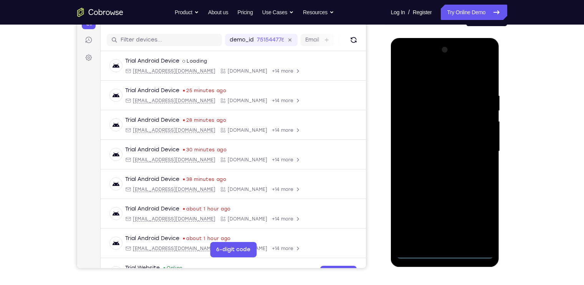
click at [445, 251] on div at bounding box center [444, 151] width 97 height 215
click at [476, 220] on div at bounding box center [444, 151] width 97 height 215
click at [403, 63] on div at bounding box center [444, 151] width 97 height 215
click at [476, 150] on div at bounding box center [444, 151] width 97 height 215
click at [454, 240] on div at bounding box center [444, 151] width 97 height 215
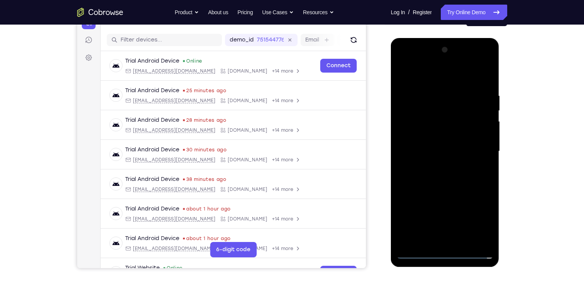
click at [420, 140] on div at bounding box center [444, 151] width 97 height 215
click at [423, 134] on div at bounding box center [444, 151] width 97 height 215
click at [416, 149] on div at bounding box center [444, 151] width 97 height 215
click at [445, 185] on div at bounding box center [444, 151] width 97 height 215
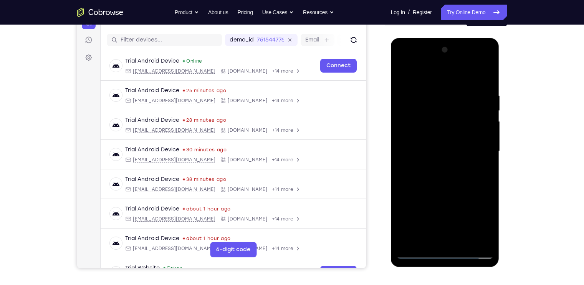
click at [435, 147] on div at bounding box center [444, 151] width 97 height 215
click at [437, 119] on div at bounding box center [444, 151] width 97 height 215
click at [436, 119] on div at bounding box center [444, 151] width 97 height 215
click at [440, 125] on div at bounding box center [444, 151] width 97 height 215
click at [436, 147] on div at bounding box center [444, 151] width 97 height 215
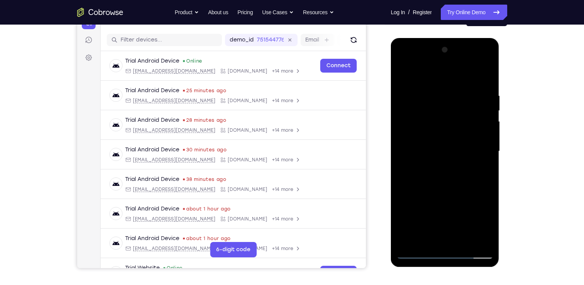
click at [428, 178] on div at bounding box center [444, 151] width 97 height 215
click at [441, 170] on div at bounding box center [444, 151] width 97 height 215
click at [432, 175] on div at bounding box center [444, 151] width 97 height 215
click at [445, 185] on div at bounding box center [444, 151] width 97 height 215
click at [463, 243] on div at bounding box center [444, 151] width 97 height 215
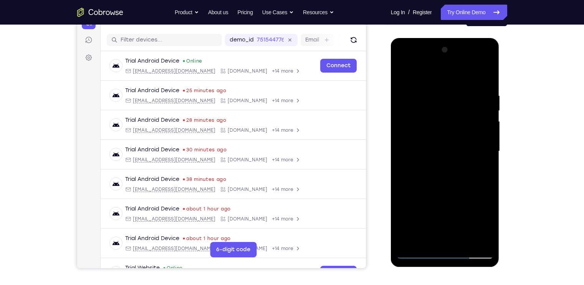
click at [444, 187] on div at bounding box center [444, 151] width 97 height 215
click at [457, 164] on div at bounding box center [444, 151] width 97 height 215
click at [447, 132] on div at bounding box center [444, 151] width 97 height 215
click at [430, 237] on div at bounding box center [444, 151] width 97 height 215
click at [481, 169] on div at bounding box center [444, 151] width 97 height 215
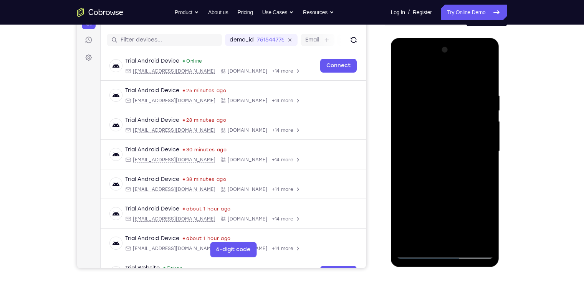
click at [479, 171] on div at bounding box center [444, 151] width 97 height 215
click at [401, 74] on div at bounding box center [444, 151] width 97 height 215
click at [454, 131] on div at bounding box center [444, 151] width 97 height 215
click at [418, 237] on div at bounding box center [444, 151] width 97 height 215
click at [484, 169] on div at bounding box center [444, 151] width 97 height 215
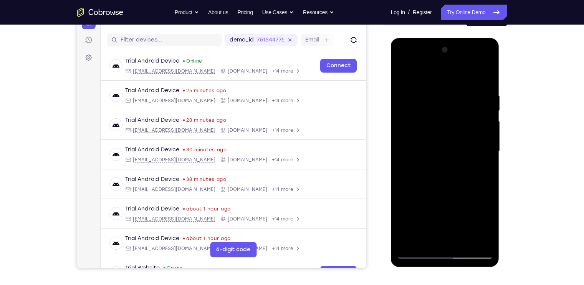
click at [419, 135] on div at bounding box center [444, 151] width 97 height 215
click at [431, 208] on div at bounding box center [444, 151] width 97 height 215
click at [441, 206] on div at bounding box center [444, 151] width 97 height 215
click at [425, 238] on div at bounding box center [444, 151] width 97 height 215
click at [424, 213] on div at bounding box center [444, 151] width 97 height 215
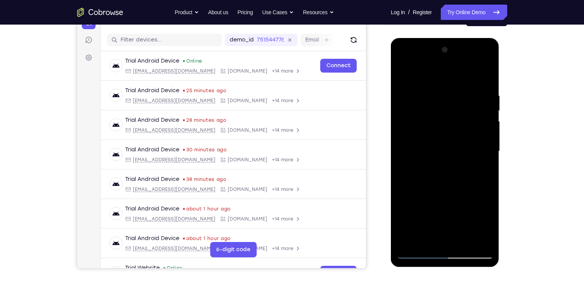
click at [482, 163] on div at bounding box center [444, 151] width 97 height 215
click at [404, 76] on div at bounding box center [444, 151] width 97 height 215
click at [405, 73] on div at bounding box center [444, 151] width 97 height 215
click at [457, 93] on div at bounding box center [444, 151] width 97 height 215
click at [484, 124] on div at bounding box center [444, 151] width 97 height 215
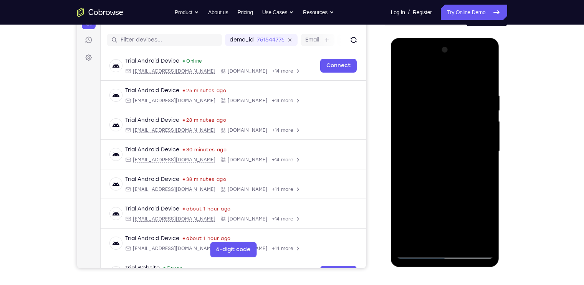
click at [484, 124] on div at bounding box center [444, 151] width 97 height 215
click at [484, 77] on div at bounding box center [444, 151] width 97 height 215
click at [429, 88] on div at bounding box center [444, 151] width 97 height 215
click at [484, 75] on div at bounding box center [444, 151] width 97 height 215
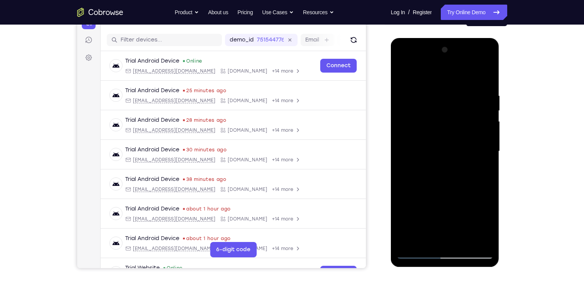
click at [465, 237] on div at bounding box center [444, 151] width 97 height 215
click at [446, 132] on div at bounding box center [444, 151] width 97 height 215
click at [426, 235] on div at bounding box center [444, 151] width 97 height 215
click at [486, 224] on div at bounding box center [444, 151] width 97 height 215
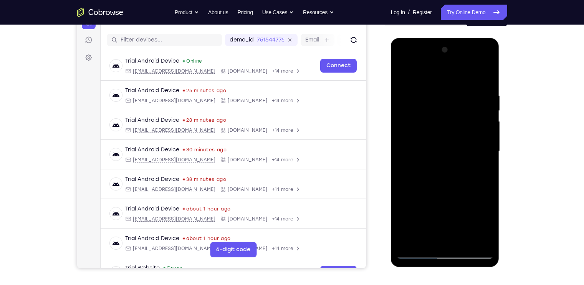
click at [486, 224] on div at bounding box center [444, 151] width 97 height 215
click at [477, 170] on div at bounding box center [444, 151] width 97 height 215
click at [480, 168] on div at bounding box center [444, 151] width 97 height 215
click at [432, 118] on div at bounding box center [444, 151] width 97 height 215
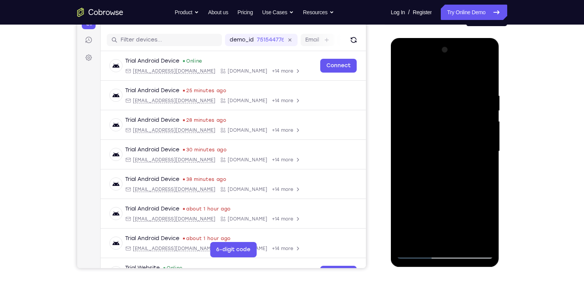
click at [447, 185] on div at bounding box center [444, 151] width 97 height 215
click at [480, 172] on div at bounding box center [444, 151] width 97 height 215
click at [405, 76] on div at bounding box center [444, 151] width 97 height 215
click at [441, 135] on div at bounding box center [444, 151] width 97 height 215
click at [428, 235] on div at bounding box center [444, 151] width 97 height 215
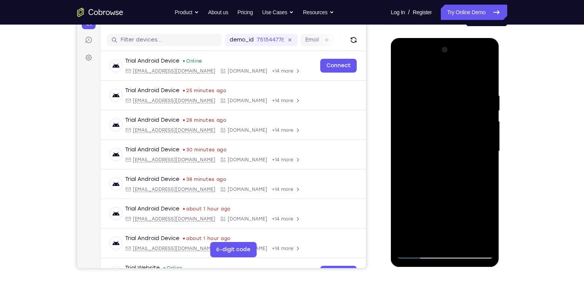
click at [483, 170] on div at bounding box center [444, 151] width 97 height 215
click at [402, 76] on div at bounding box center [444, 151] width 97 height 215
click at [403, 71] on div at bounding box center [444, 151] width 97 height 215
click at [406, 241] on div at bounding box center [444, 151] width 97 height 215
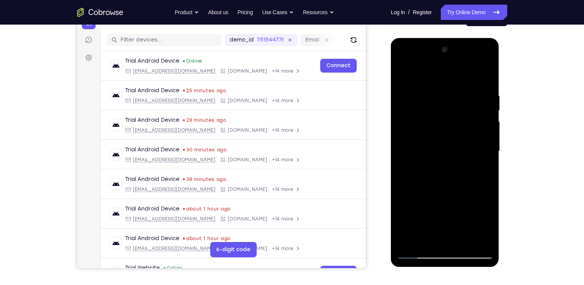
click at [406, 241] on div at bounding box center [444, 151] width 97 height 215
click at [408, 238] on div at bounding box center [444, 151] width 97 height 215
click at [464, 239] on div at bounding box center [444, 151] width 97 height 215
click at [443, 127] on div at bounding box center [444, 151] width 97 height 215
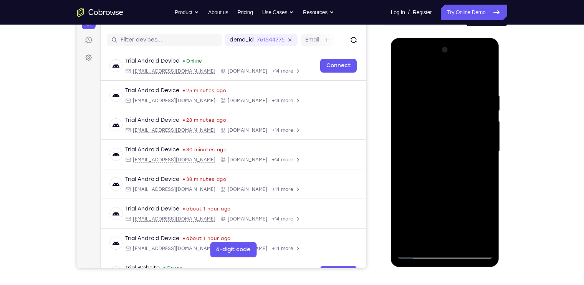
click at [428, 235] on div at bounding box center [444, 151] width 97 height 215
click at [485, 170] on div at bounding box center [444, 151] width 97 height 215
click at [405, 74] on div at bounding box center [444, 151] width 97 height 215
click at [403, 71] on div at bounding box center [444, 151] width 97 height 215
click at [407, 240] on div at bounding box center [444, 151] width 97 height 215
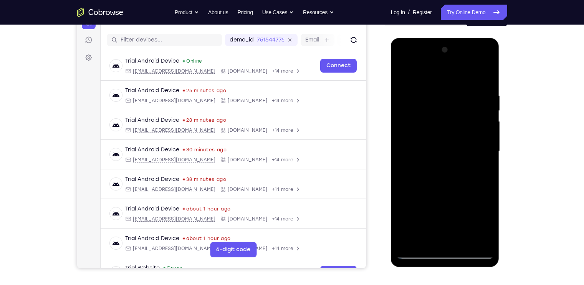
click at [407, 240] on div at bounding box center [444, 151] width 97 height 215
click at [464, 236] on div at bounding box center [444, 151] width 97 height 215
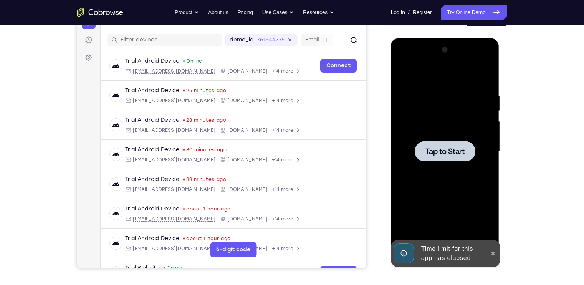
click at [404, 73] on div at bounding box center [444, 151] width 97 height 215
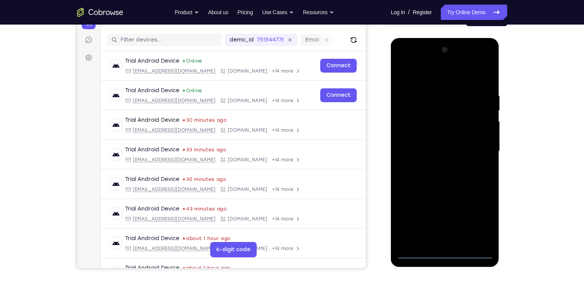
click at [444, 250] on div at bounding box center [444, 151] width 97 height 215
click at [444, 251] on div at bounding box center [444, 151] width 97 height 215
click at [477, 221] on div at bounding box center [444, 151] width 97 height 215
click at [404, 58] on div at bounding box center [444, 151] width 97 height 215
click at [478, 149] on div at bounding box center [444, 151] width 97 height 215
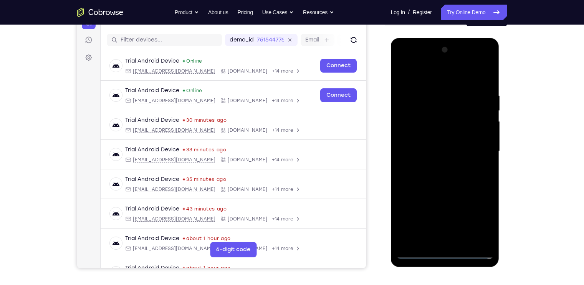
click at [436, 164] on div at bounding box center [444, 151] width 97 height 215
click at [440, 141] on div at bounding box center [444, 151] width 97 height 215
click at [441, 129] on div at bounding box center [444, 151] width 97 height 215
click at [424, 147] on div at bounding box center [444, 151] width 97 height 215
click at [431, 178] on div at bounding box center [444, 151] width 97 height 215
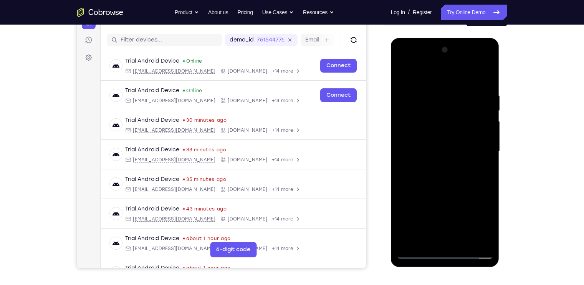
click at [447, 184] on div at bounding box center [444, 151] width 97 height 215
click at [463, 241] on div at bounding box center [444, 151] width 97 height 215
click at [441, 191] on div at bounding box center [444, 151] width 97 height 215
click at [400, 38] on html "Online web based iOS Simulators and Android Emulators. Run iPhone, iPad, Mobile…" at bounding box center [445, 153] width 109 height 230
click at [404, 70] on div at bounding box center [444, 151] width 97 height 215
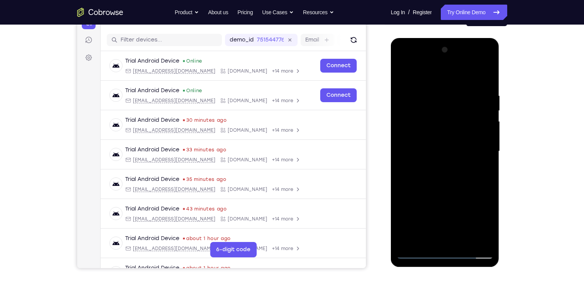
click at [464, 238] on div at bounding box center [444, 151] width 97 height 215
click at [451, 126] on div at bounding box center [444, 151] width 97 height 215
click at [427, 238] on div at bounding box center [444, 151] width 97 height 215
click at [431, 168] on div at bounding box center [444, 151] width 97 height 215
click at [484, 170] on div at bounding box center [444, 151] width 97 height 215
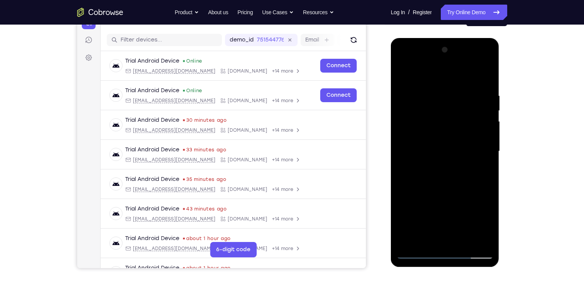
click at [403, 73] on div at bounding box center [444, 151] width 97 height 215
click at [428, 240] on div at bounding box center [444, 151] width 97 height 215
click at [418, 73] on div at bounding box center [444, 151] width 97 height 215
click at [438, 89] on div at bounding box center [444, 151] width 97 height 215
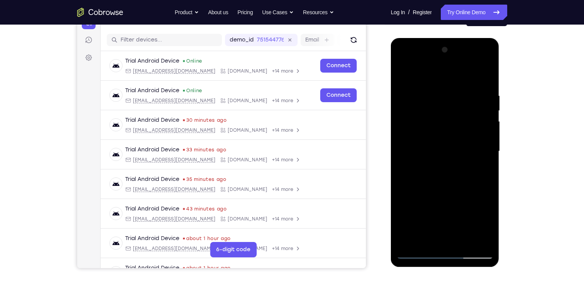
click at [405, 73] on div at bounding box center [444, 151] width 97 height 215
click at [485, 70] on div at bounding box center [444, 151] width 97 height 215
click at [407, 241] on div at bounding box center [444, 151] width 97 height 215
click at [462, 238] on div at bounding box center [444, 151] width 97 height 215
click at [451, 132] on div at bounding box center [444, 151] width 97 height 215
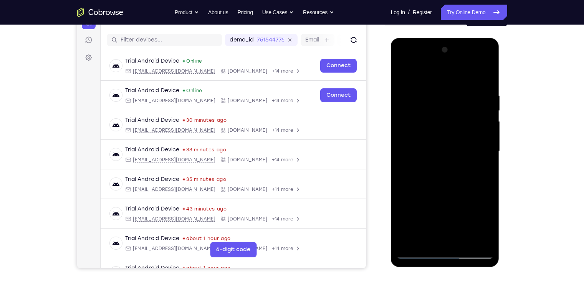
click at [438, 233] on div at bounding box center [444, 151] width 97 height 215
click at [484, 170] on div at bounding box center [444, 151] width 97 height 215
click at [402, 76] on div at bounding box center [444, 151] width 97 height 215
click at [403, 71] on div at bounding box center [444, 151] width 97 height 215
click at [427, 241] on div at bounding box center [444, 151] width 97 height 215
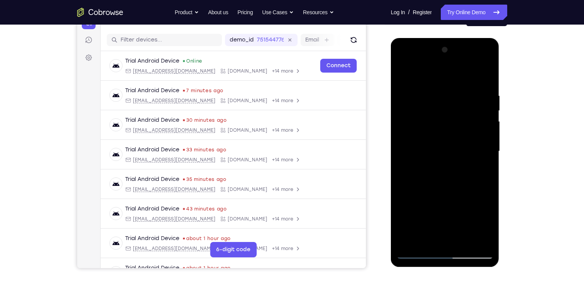
click at [430, 69] on div at bounding box center [444, 151] width 97 height 215
click at [424, 86] on div at bounding box center [444, 151] width 97 height 215
click at [403, 70] on div at bounding box center [444, 151] width 97 height 215
click at [453, 86] on div at bounding box center [444, 151] width 97 height 215
click at [402, 75] on div at bounding box center [444, 151] width 97 height 215
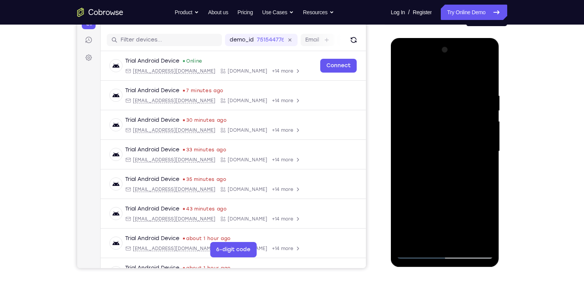
click at [474, 73] on div at bounding box center [444, 151] width 97 height 215
click at [486, 96] on div at bounding box center [444, 151] width 97 height 215
click at [457, 69] on div at bounding box center [444, 151] width 97 height 215
click at [474, 73] on div at bounding box center [444, 151] width 97 height 215
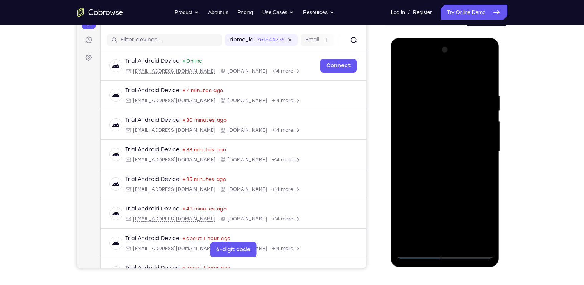
click at [486, 71] on div at bounding box center [444, 151] width 97 height 215
click at [405, 243] on div at bounding box center [444, 151] width 97 height 215
click at [468, 240] on div at bounding box center [444, 151] width 97 height 215
click at [452, 128] on div at bounding box center [444, 151] width 97 height 215
click at [431, 241] on div at bounding box center [444, 151] width 97 height 215
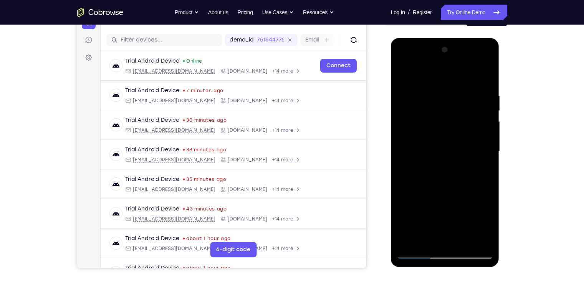
click at [482, 167] on div at bounding box center [444, 151] width 97 height 215
click at [403, 76] on div at bounding box center [444, 151] width 97 height 215
drag, startPoint x: 448, startPoint y: 191, endPoint x: 459, endPoint y: 98, distance: 93.5
click at [459, 98] on div at bounding box center [444, 151] width 97 height 215
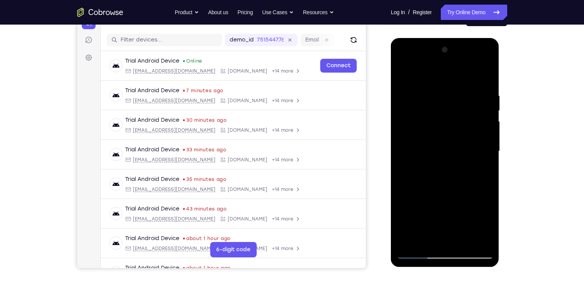
drag, startPoint x: 447, startPoint y: 197, endPoint x: 458, endPoint y: 111, distance: 86.2
click at [458, 111] on div at bounding box center [444, 151] width 97 height 215
drag, startPoint x: 444, startPoint y: 191, endPoint x: 460, endPoint y: 70, distance: 121.9
click at [460, 70] on div at bounding box center [444, 151] width 97 height 215
drag, startPoint x: 438, startPoint y: 203, endPoint x: 444, endPoint y: 116, distance: 87.4
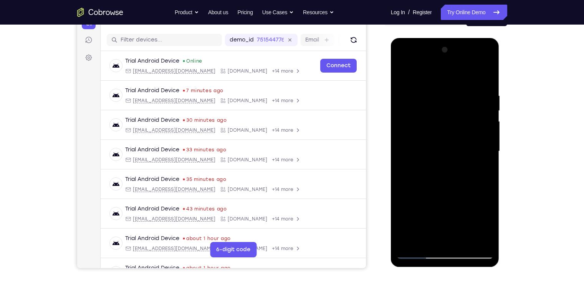
click at [444, 116] on div at bounding box center [444, 151] width 97 height 215
drag, startPoint x: 446, startPoint y: 190, endPoint x: 453, endPoint y: 85, distance: 105.4
click at [453, 85] on div at bounding box center [444, 151] width 97 height 215
drag, startPoint x: 431, startPoint y: 190, endPoint x: 433, endPoint y: 89, distance: 100.6
click at [433, 89] on div at bounding box center [444, 151] width 97 height 215
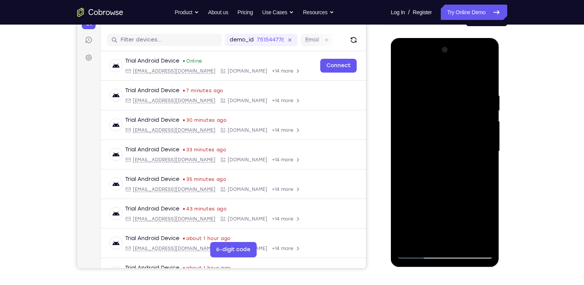
drag, startPoint x: 453, startPoint y: 195, endPoint x: 452, endPoint y: 107, distance: 87.5
click at [452, 107] on div at bounding box center [444, 151] width 97 height 215
drag, startPoint x: 441, startPoint y: 194, endPoint x: 438, endPoint y: 139, distance: 54.6
click at [438, 139] on div at bounding box center [444, 151] width 97 height 215
drag, startPoint x: 440, startPoint y: 202, endPoint x: 432, endPoint y: 133, distance: 69.2
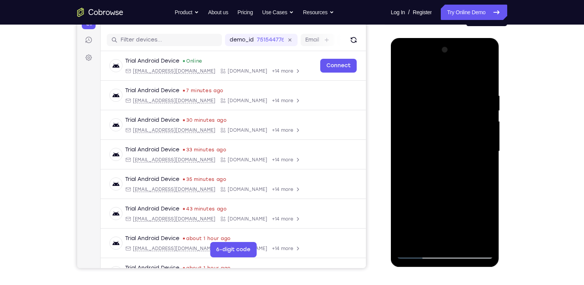
click at [432, 133] on div at bounding box center [444, 151] width 97 height 215
click at [489, 125] on div at bounding box center [444, 151] width 97 height 215
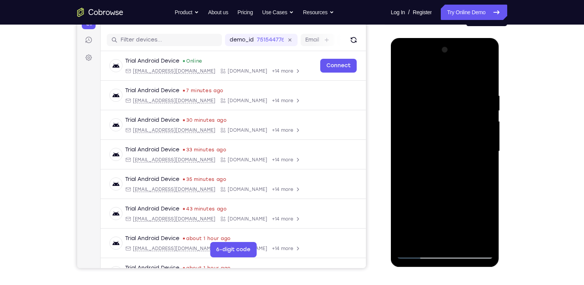
drag, startPoint x: 449, startPoint y: 205, endPoint x: 419, endPoint y: 76, distance: 132.5
click at [419, 76] on div at bounding box center [444, 151] width 97 height 215
drag, startPoint x: 453, startPoint y: 182, endPoint x: 449, endPoint y: 137, distance: 45.9
click at [449, 137] on div at bounding box center [444, 151] width 97 height 215
click at [490, 135] on div at bounding box center [444, 151] width 97 height 215
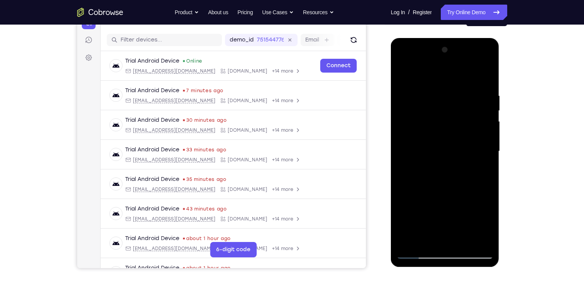
click at [490, 135] on div at bounding box center [444, 151] width 97 height 215
click at [488, 135] on div at bounding box center [444, 151] width 97 height 215
click at [467, 240] on div at bounding box center [444, 151] width 97 height 215
click at [433, 132] on div at bounding box center [444, 151] width 97 height 215
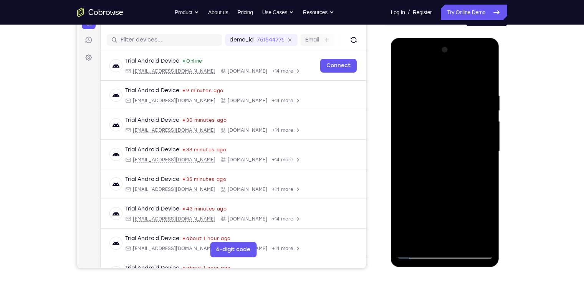
click at [430, 238] on div at bounding box center [444, 151] width 97 height 215
click at [489, 223] on div at bounding box center [444, 151] width 97 height 215
click at [484, 169] on div at bounding box center [444, 151] width 97 height 215
click at [406, 74] on div at bounding box center [444, 151] width 97 height 215
